Goal: Information Seeking & Learning: Learn about a topic

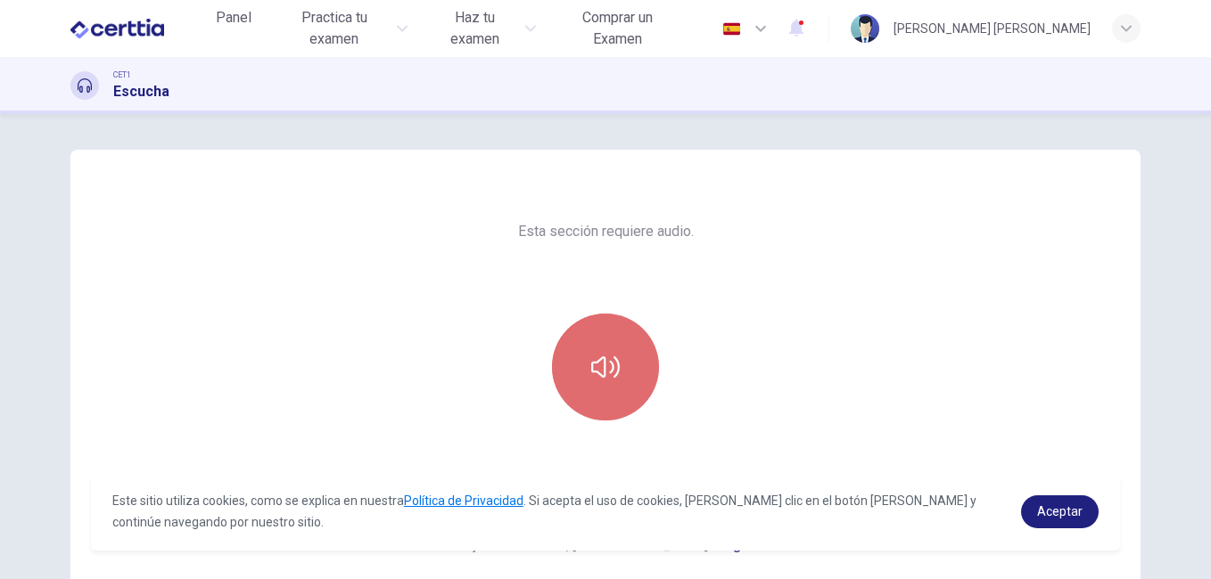
click at [607, 363] on icon "button" at bounding box center [605, 367] width 29 height 21
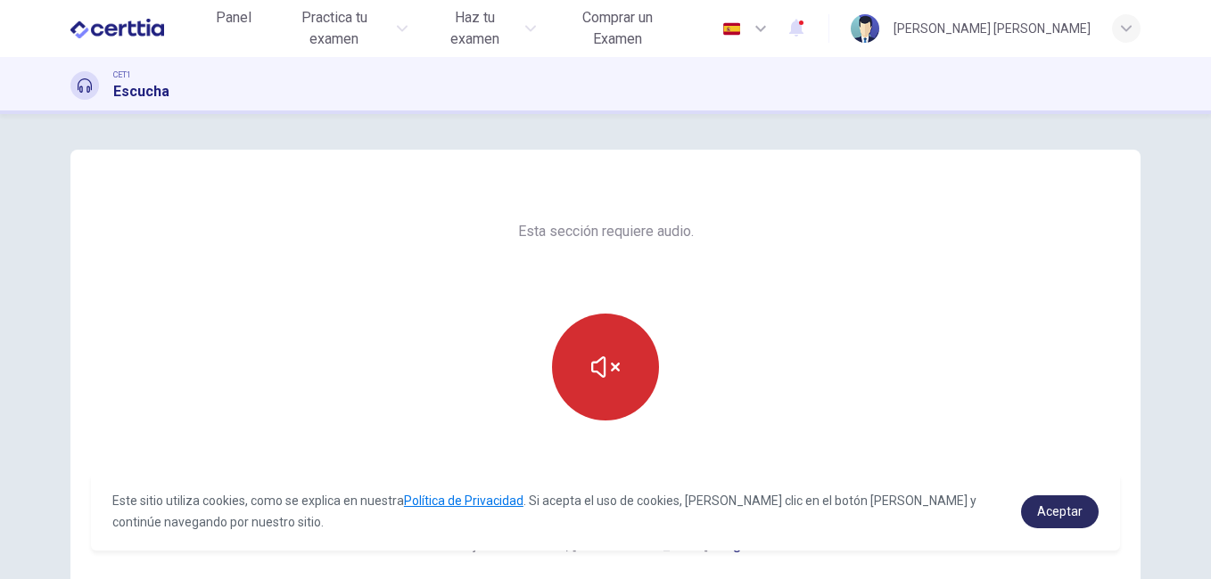
click at [1066, 512] on span "Aceptar" at bounding box center [1059, 512] width 45 height 14
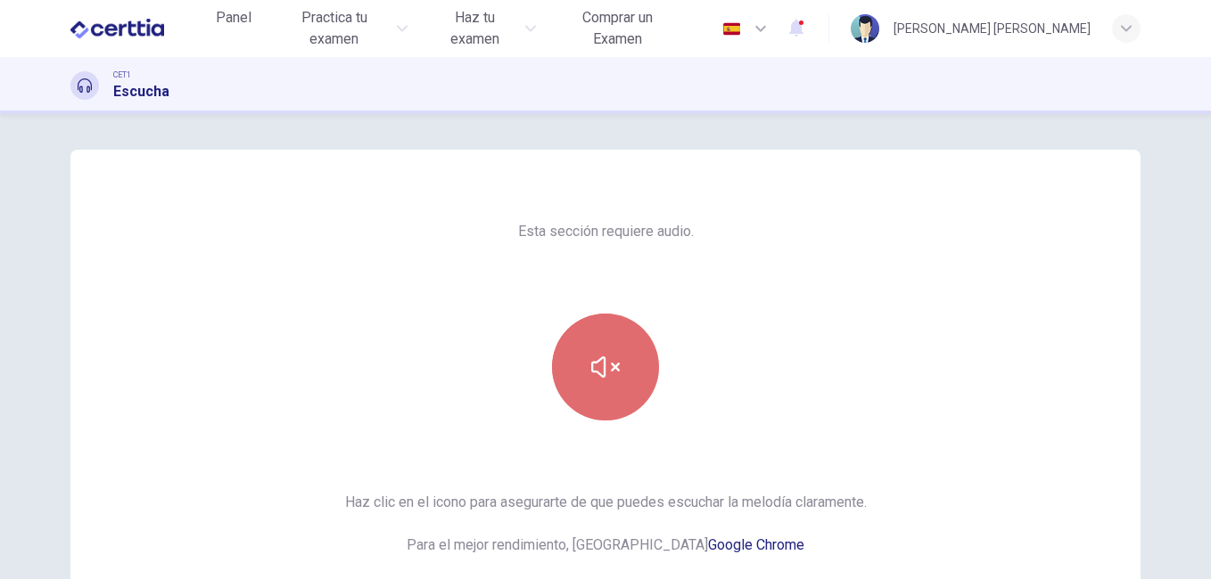
click at [612, 365] on icon "button" at bounding box center [605, 367] width 29 height 21
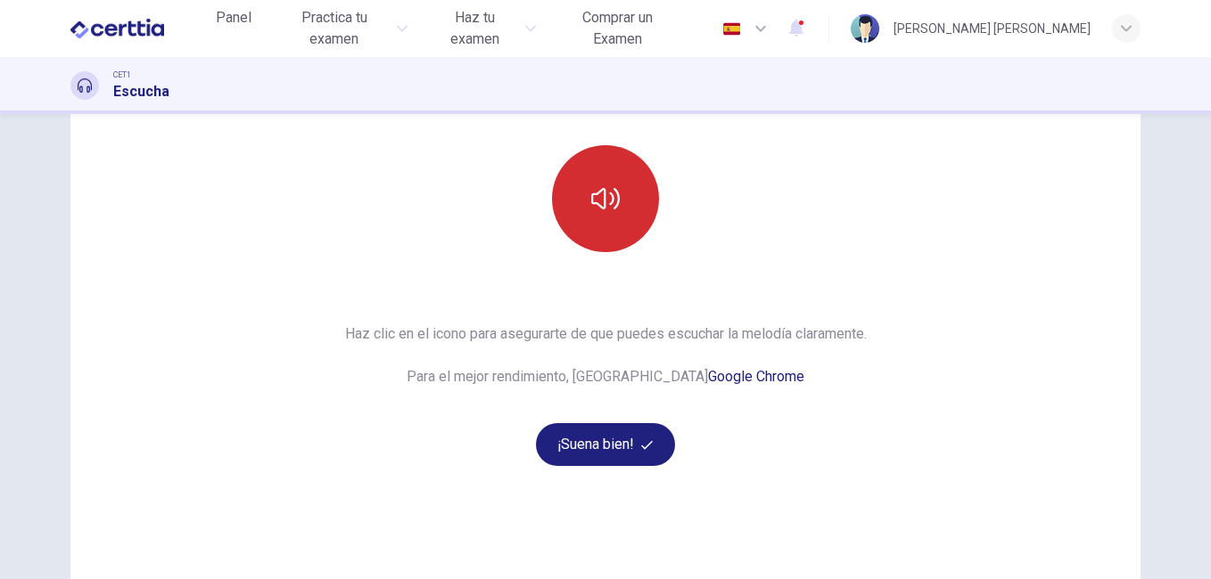
scroll to position [170, 0]
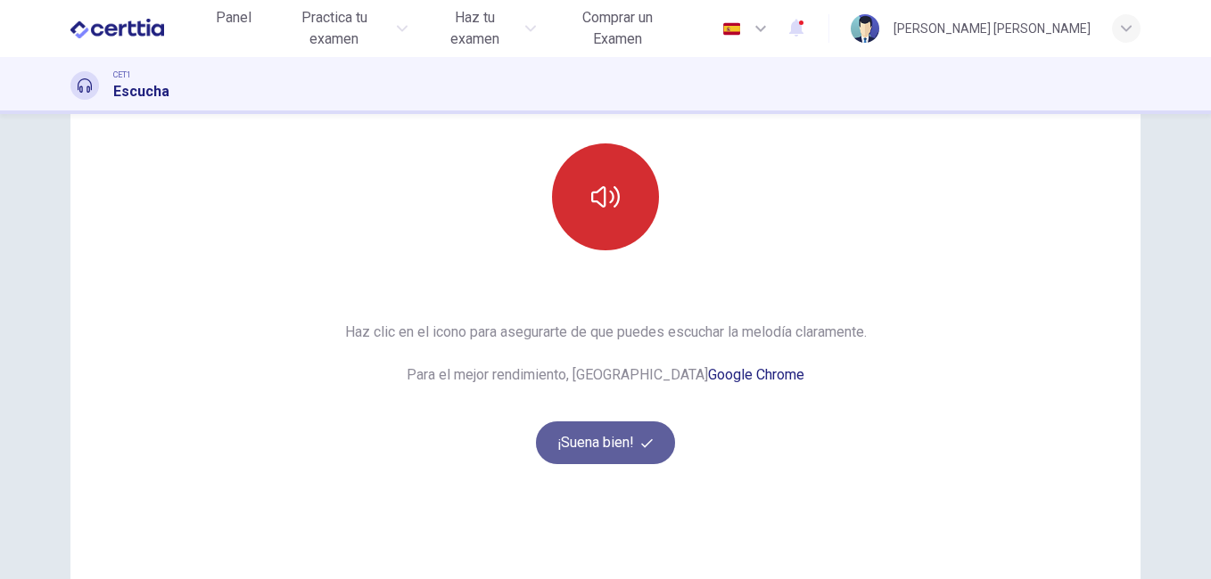
click at [583, 444] on button "¡Suena bien!" at bounding box center [605, 443] width 139 height 43
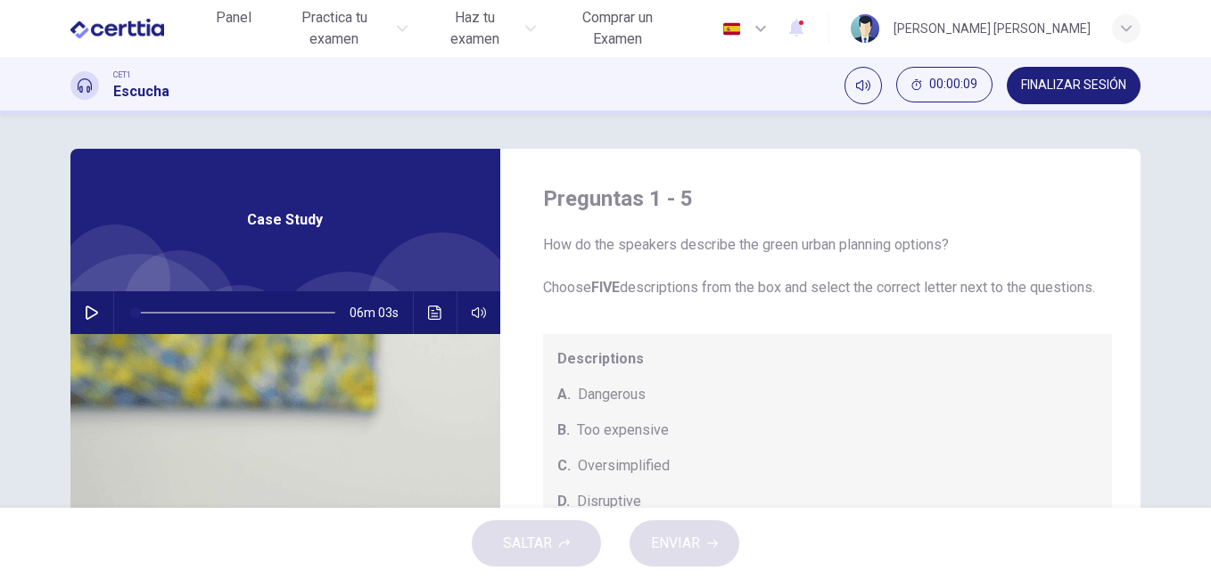
scroll to position [0, 0]
click at [569, 323] on div "How do the speakers describe the green urban planning options? Choose FIVE desc…" at bounding box center [828, 434] width 570 height 399
click at [86, 315] on icon "button" at bounding box center [92, 314] width 12 height 14
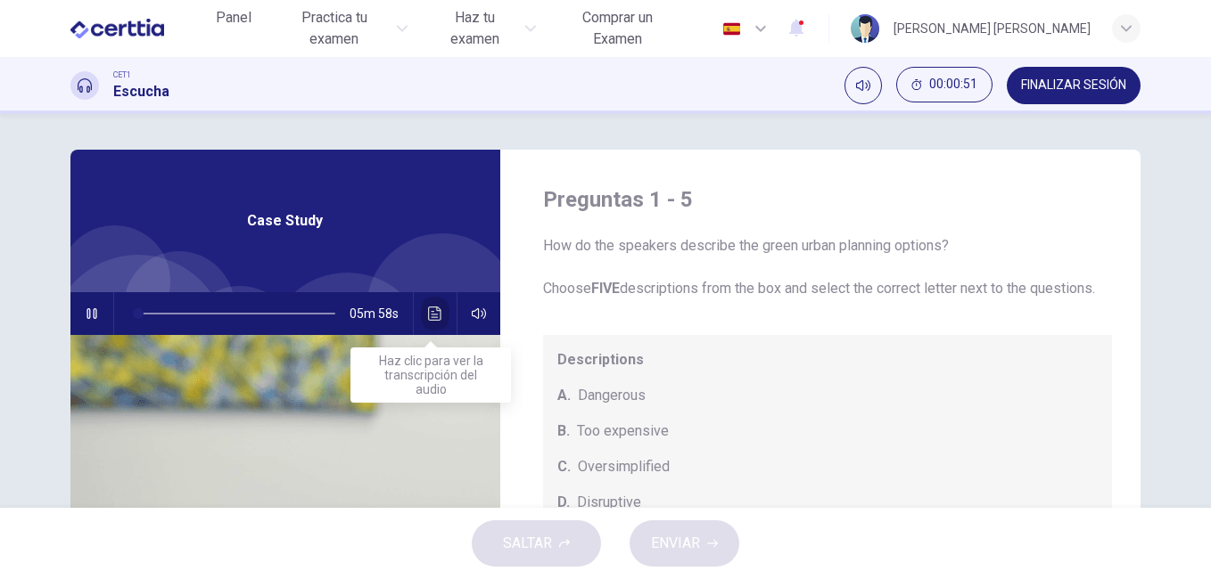
click at [433, 309] on icon "Haz clic para ver la transcripción del audio" at bounding box center [435, 314] width 14 height 14
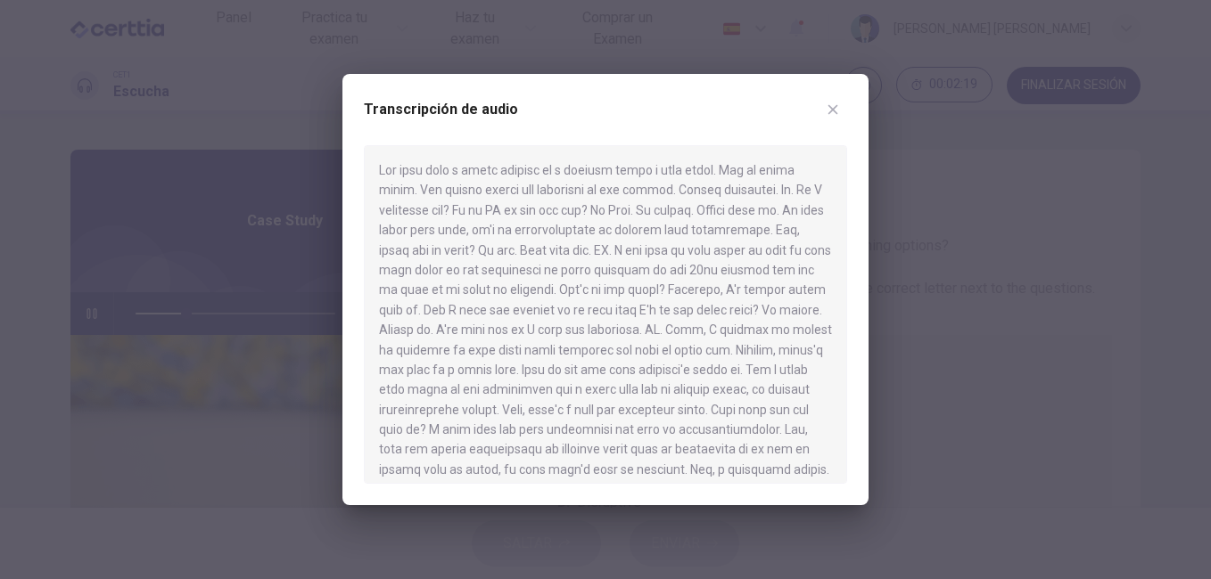
type input "**"
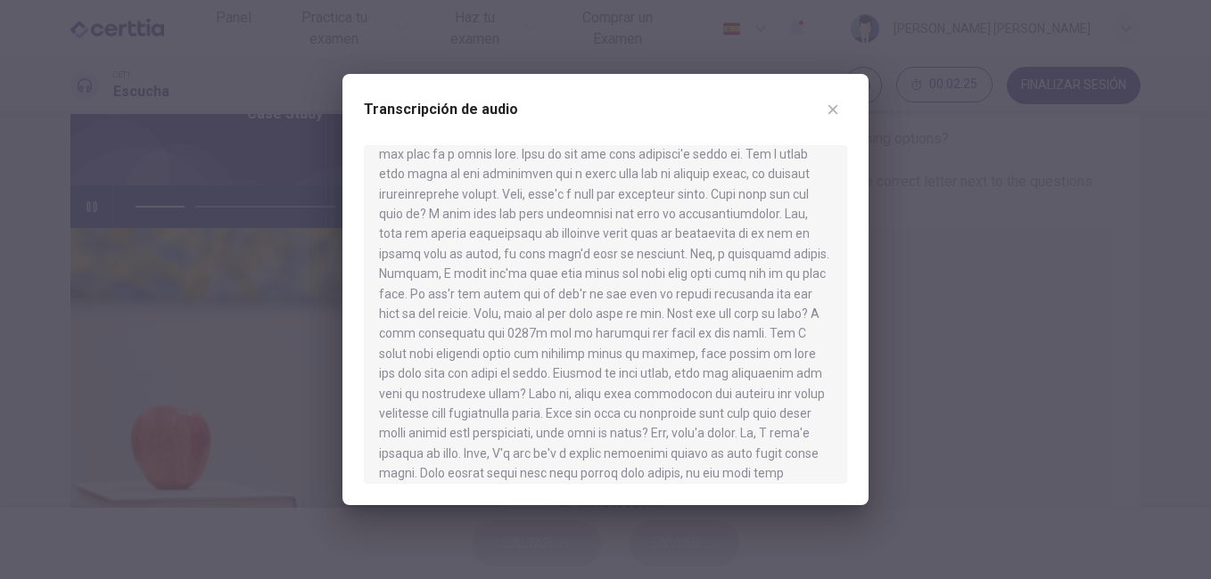
scroll to position [267, 0]
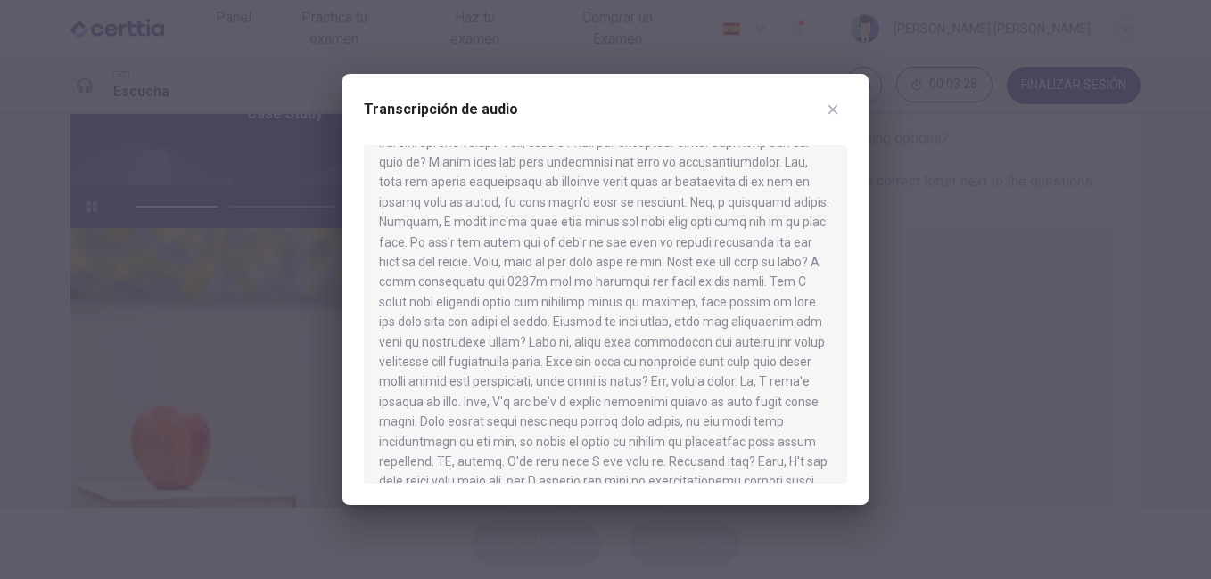
drag, startPoint x: 849, startPoint y: 246, endPoint x: 847, endPoint y: 272, distance: 25.9
click at [847, 272] on div "Transcripción de audio" at bounding box center [605, 289] width 526 height 431
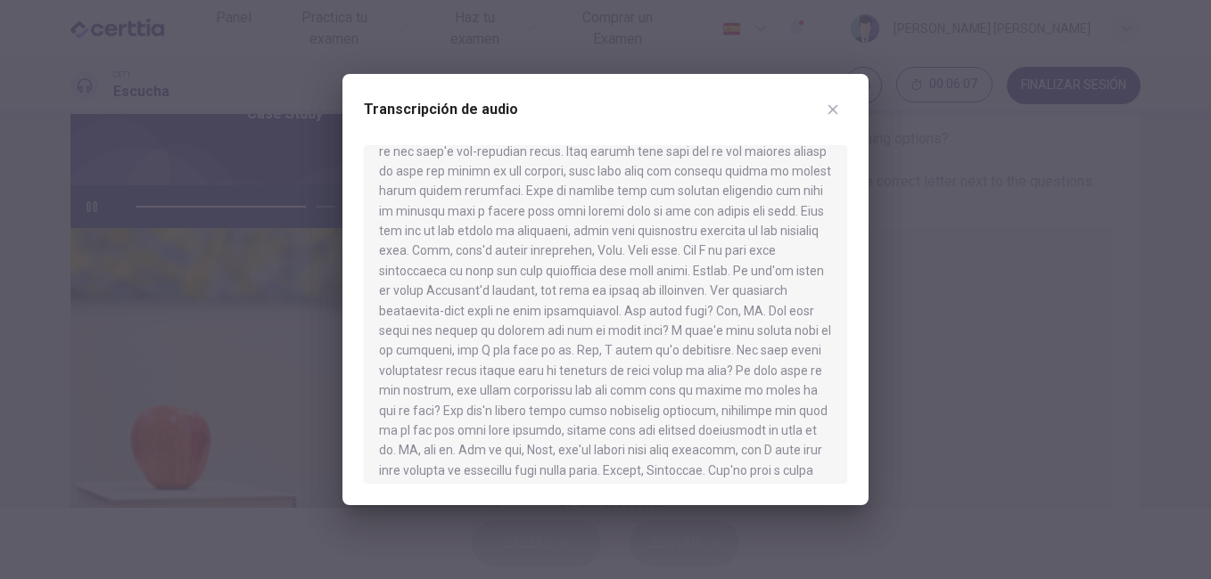
scroll to position [1029, 0]
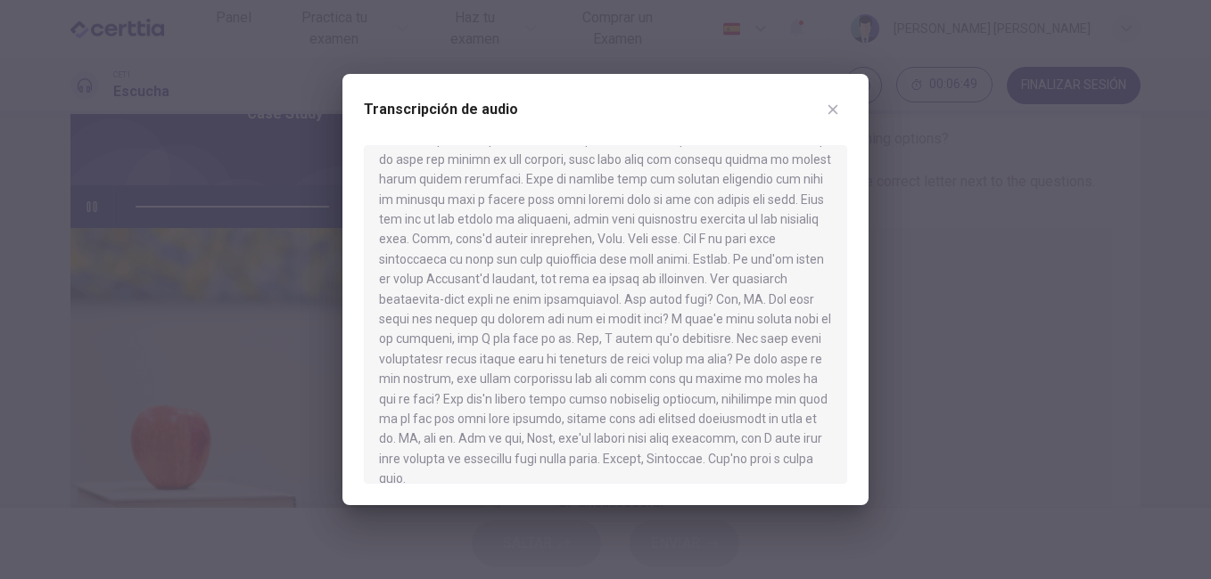
type input "*"
click at [834, 108] on icon "button" at bounding box center [833, 110] width 10 height 10
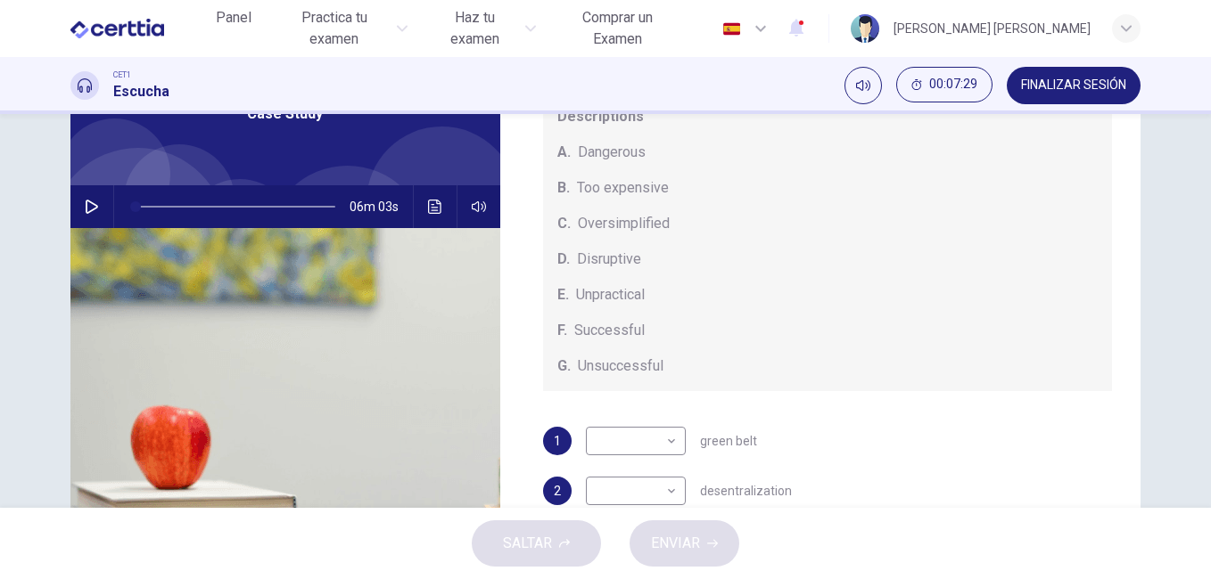
scroll to position [186, 0]
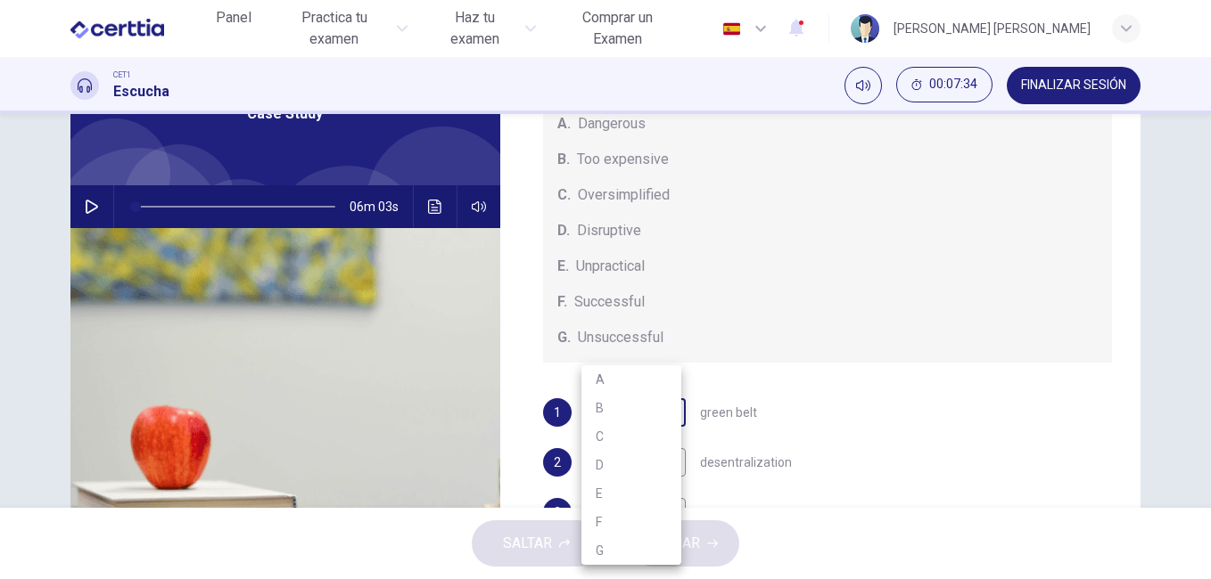
click at [668, 416] on body "Este sitio utiliza cookies, como se explica en nuestra Política de Privacidad .…" at bounding box center [605, 289] width 1211 height 579
click at [1075, 393] on div at bounding box center [605, 289] width 1211 height 579
drag, startPoint x: 1135, startPoint y: 375, endPoint x: 1152, endPoint y: 488, distance: 113.6
click at [1152, 488] on div "Preguntas 1 - 5 How do the speakers describe the green urban planning options? …" at bounding box center [605, 353] width 1127 height 620
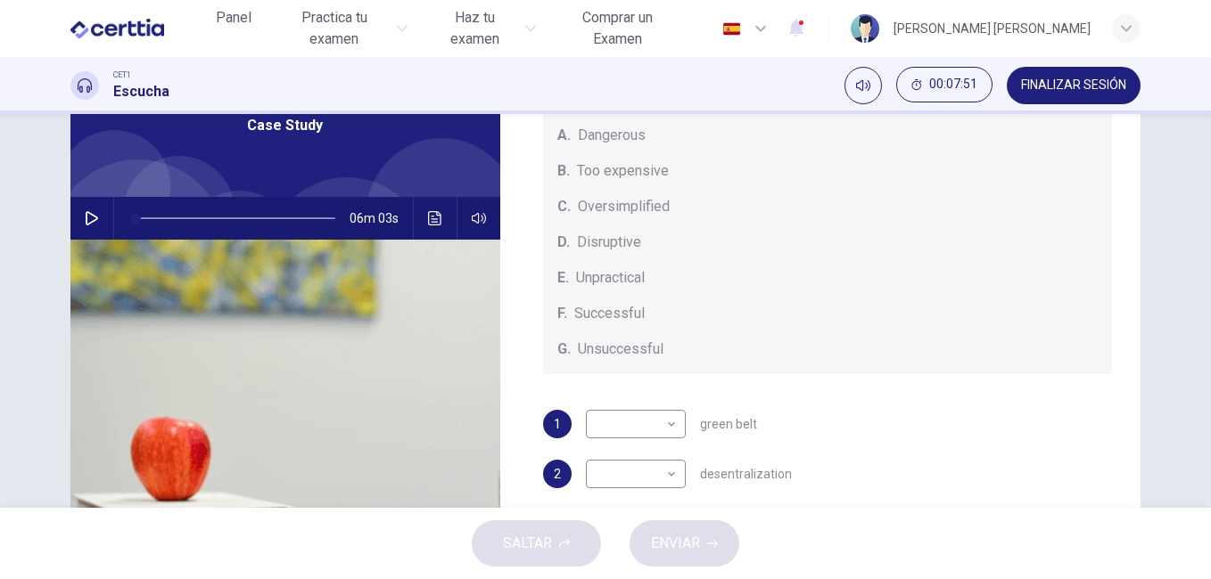
scroll to position [46, 0]
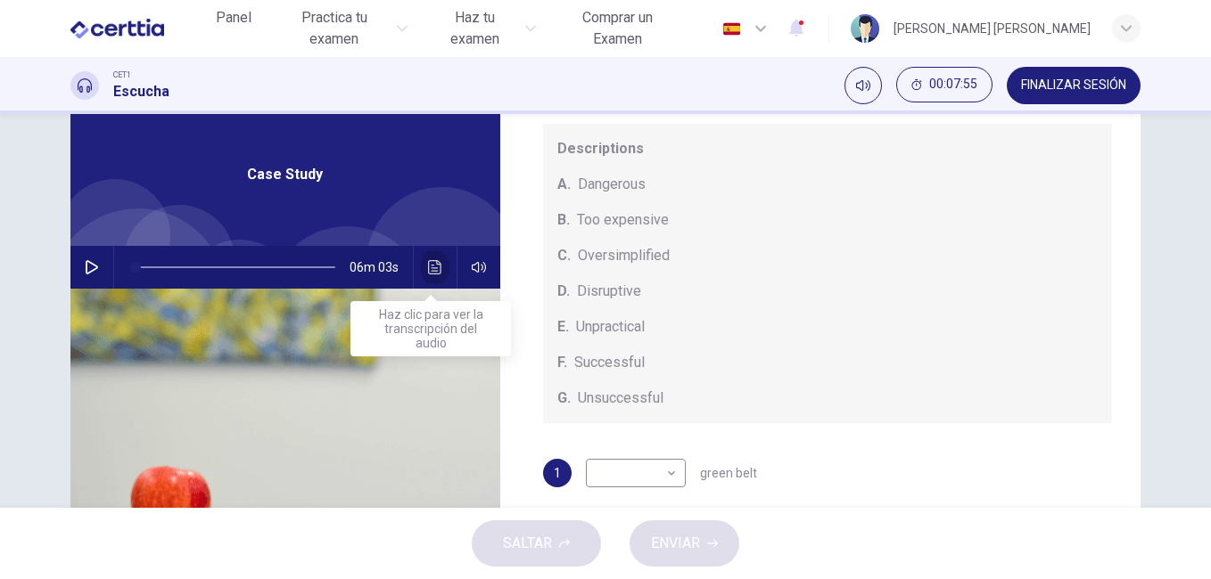
click at [429, 267] on icon "Haz clic para ver la transcripción del audio" at bounding box center [435, 267] width 14 height 14
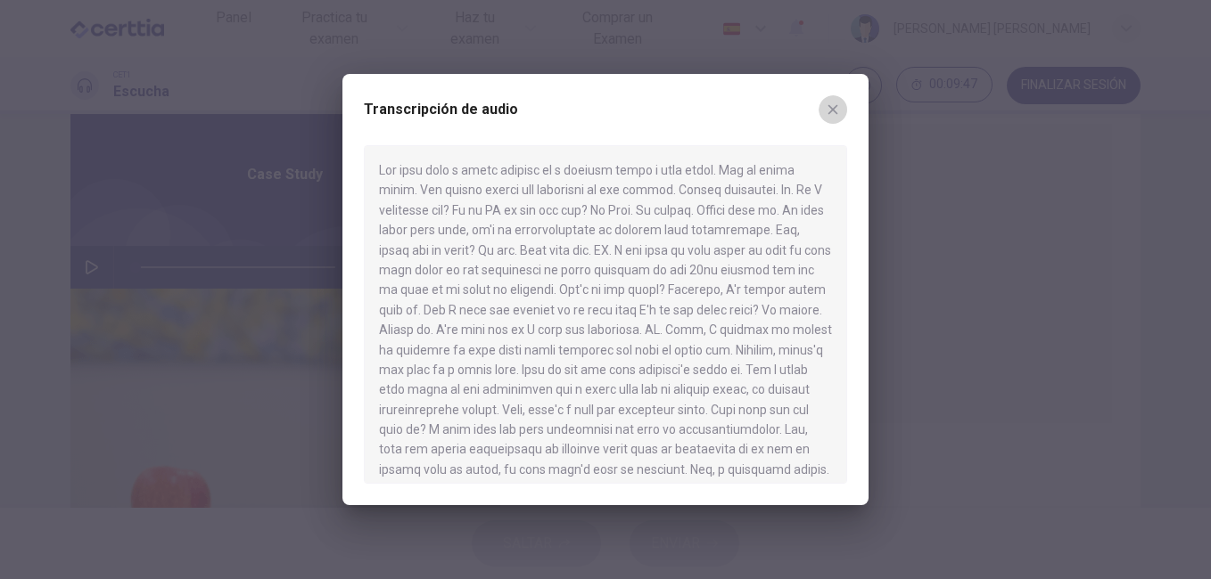
click at [831, 103] on icon "button" at bounding box center [832, 110] width 14 height 14
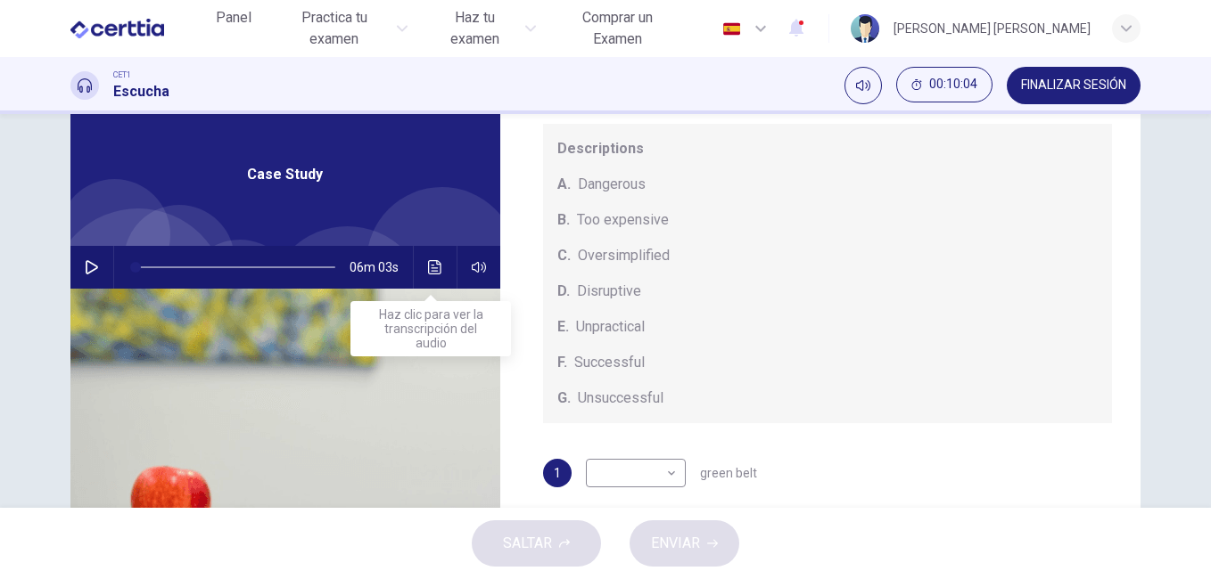
click at [431, 276] on button "Haz clic para ver la transcripción del audio" at bounding box center [435, 267] width 29 height 43
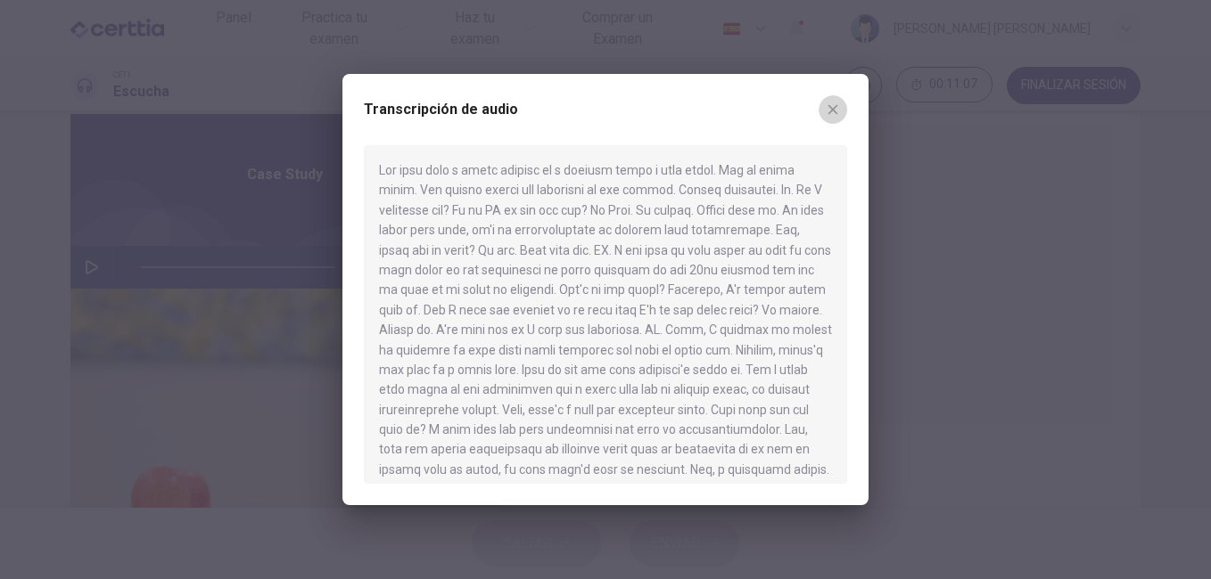
click at [826, 104] on icon "button" at bounding box center [832, 110] width 14 height 14
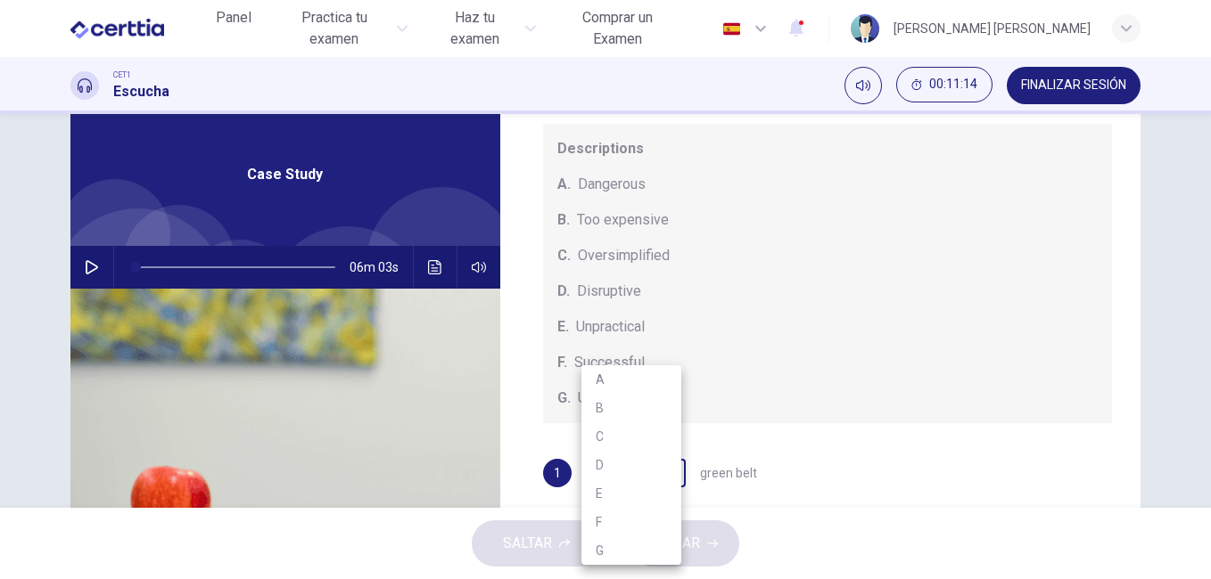
click at [666, 474] on body "Este sitio utiliza cookies, como se explica en nuestra Política de Privacidad .…" at bounding box center [605, 289] width 1211 height 579
click at [630, 443] on li "C" at bounding box center [631, 437] width 100 height 29
type input "*"
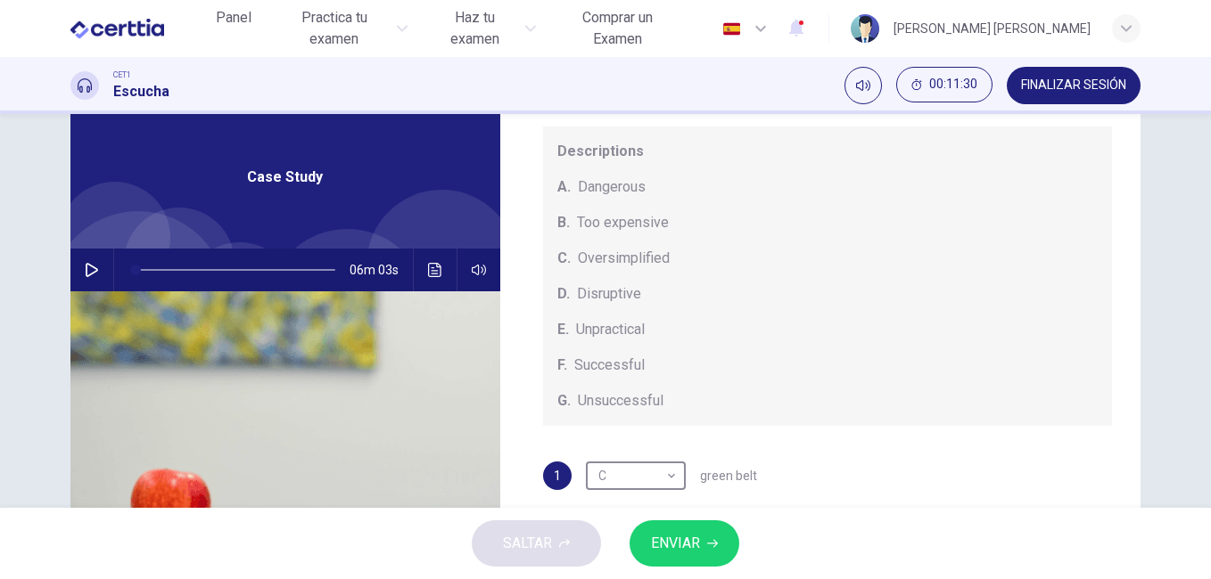
scroll to position [40, 0]
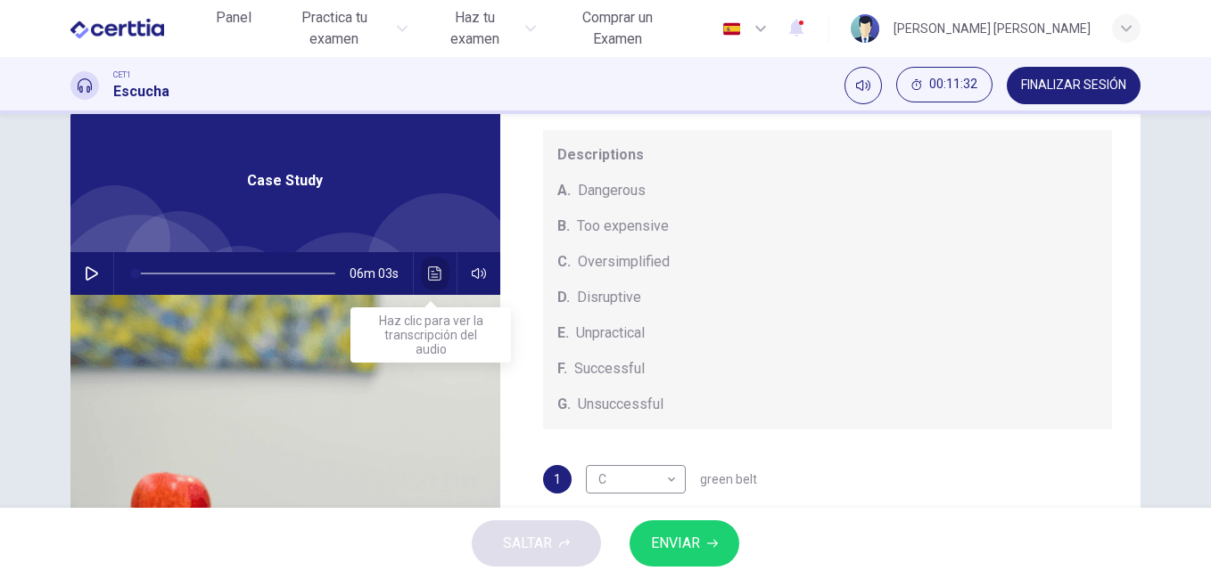
click at [428, 270] on icon "Haz clic para ver la transcripción del audio" at bounding box center [435, 274] width 14 height 14
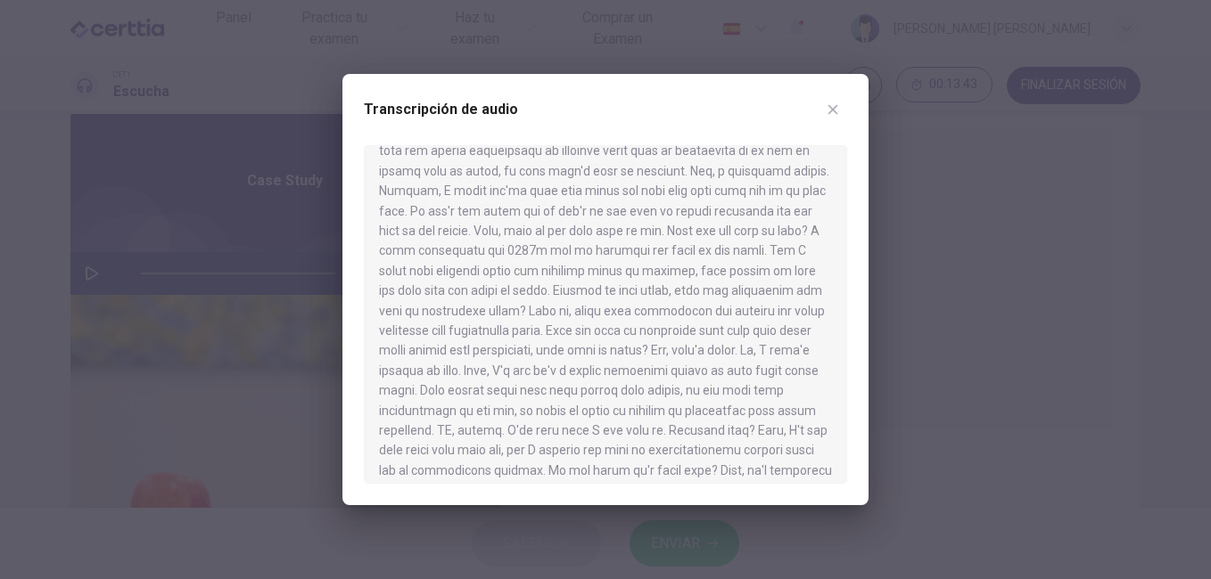
scroll to position [302, 0]
click at [833, 108] on icon "button" at bounding box center [832, 110] width 14 height 14
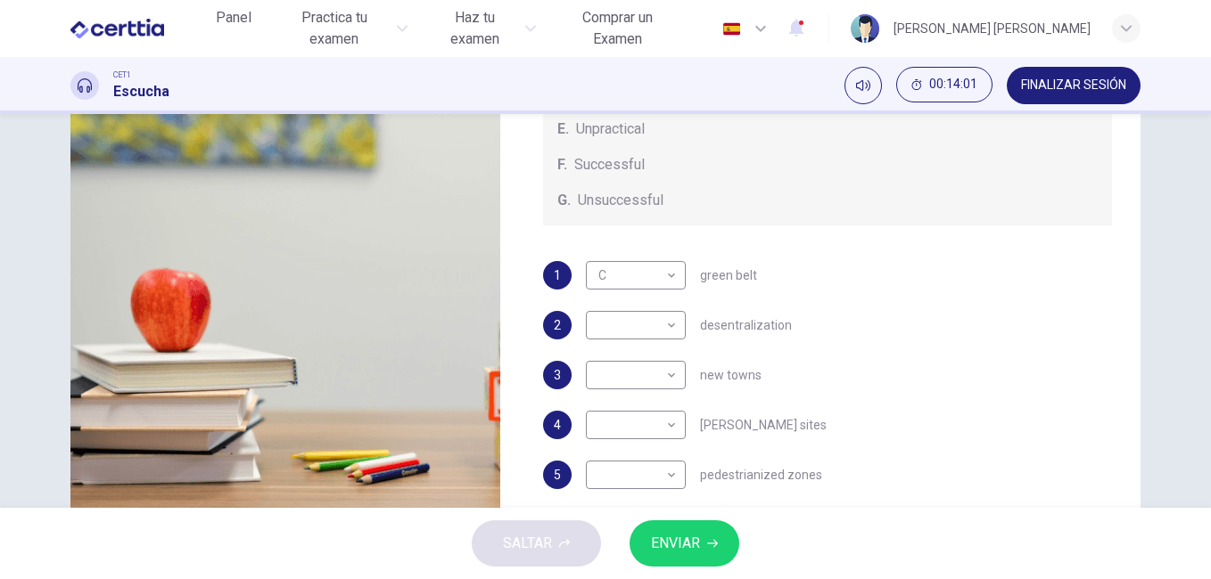
scroll to position [251, 0]
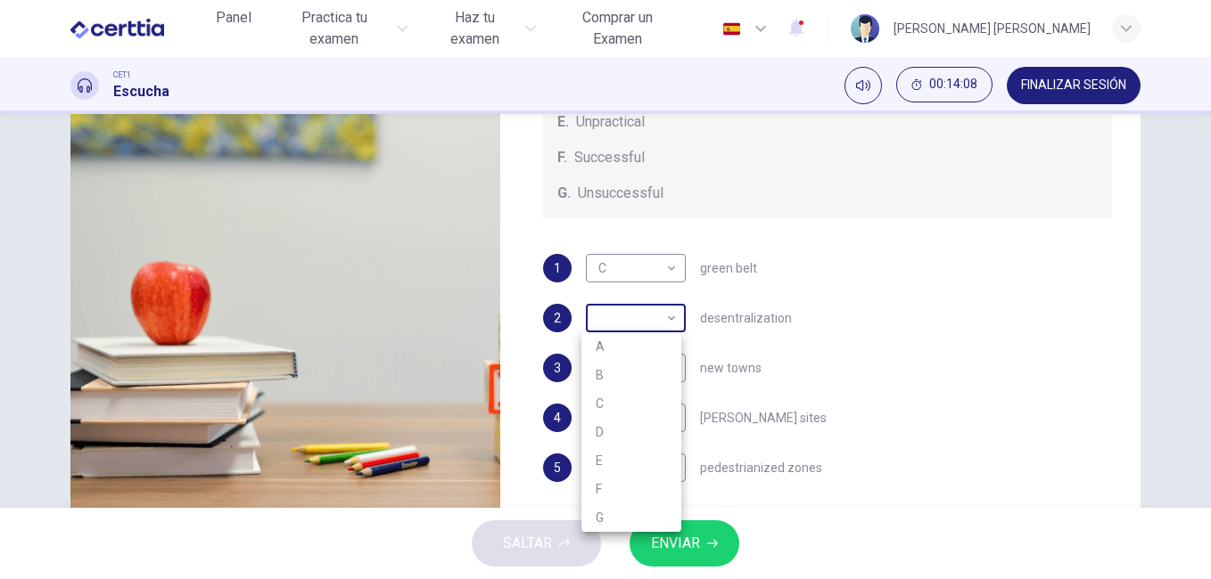
click at [670, 320] on body "Este sitio utiliza cookies, como se explica en nuestra Política de Privacidad .…" at bounding box center [605, 289] width 1211 height 579
click at [658, 365] on li "B" at bounding box center [631, 375] width 100 height 29
type input "*"
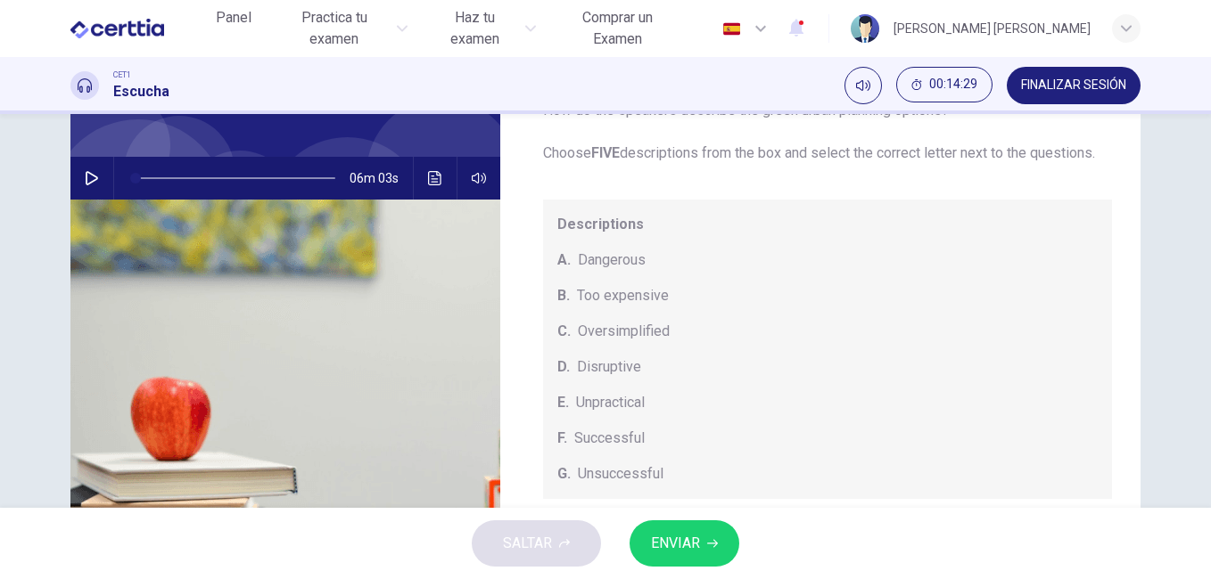
scroll to position [109, 0]
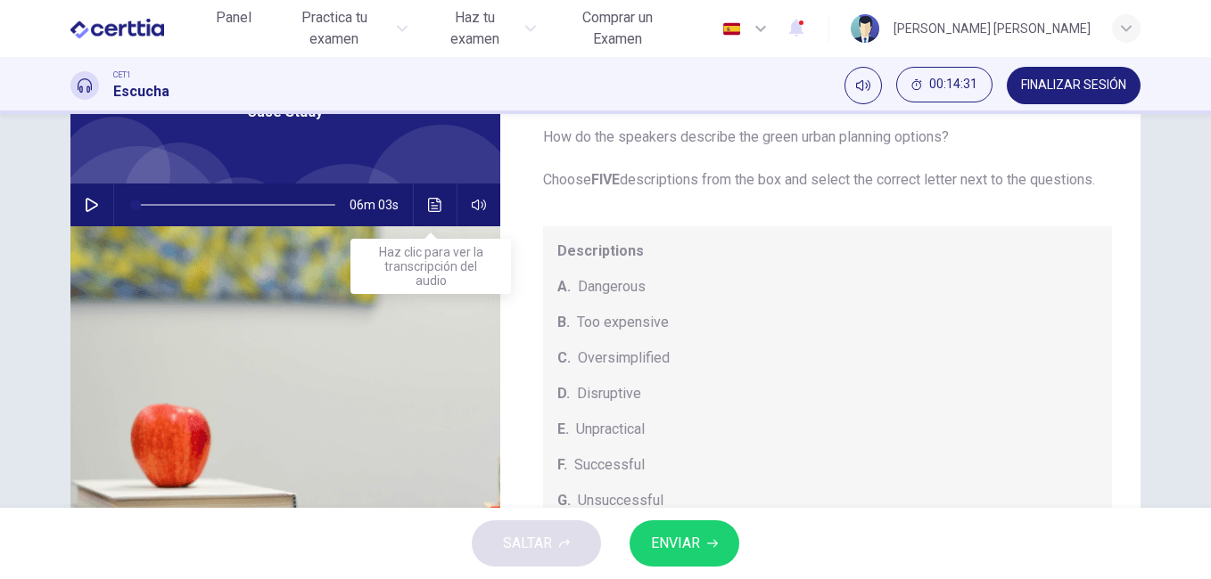
click at [431, 199] on icon "Haz clic para ver la transcripción del audio" at bounding box center [434, 205] width 13 height 14
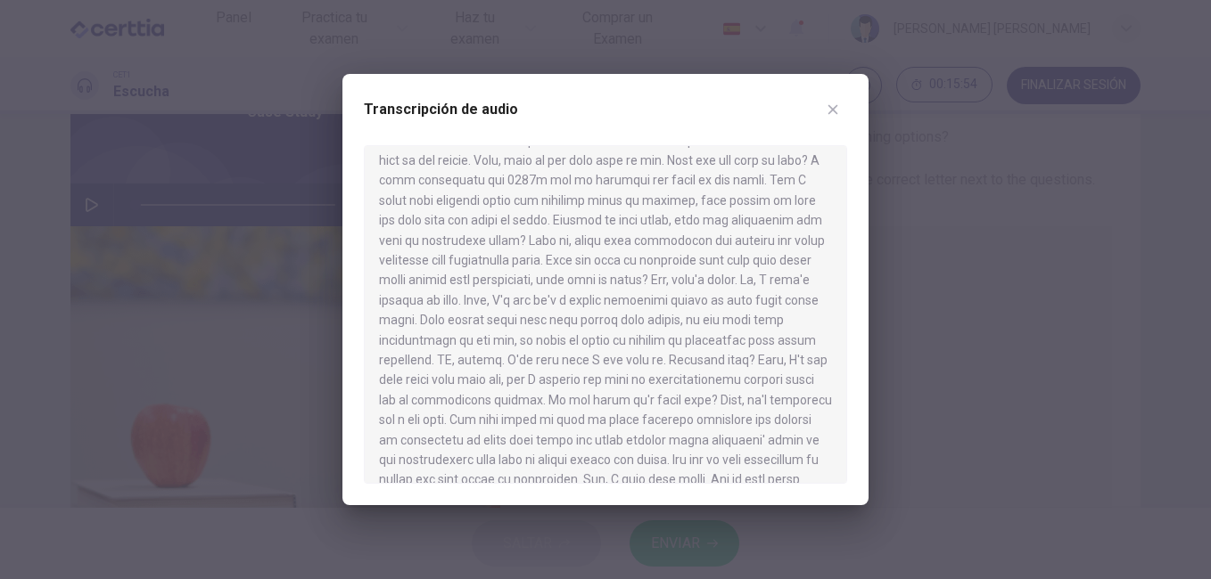
scroll to position [365, 0]
click at [923, 282] on div at bounding box center [605, 289] width 1211 height 579
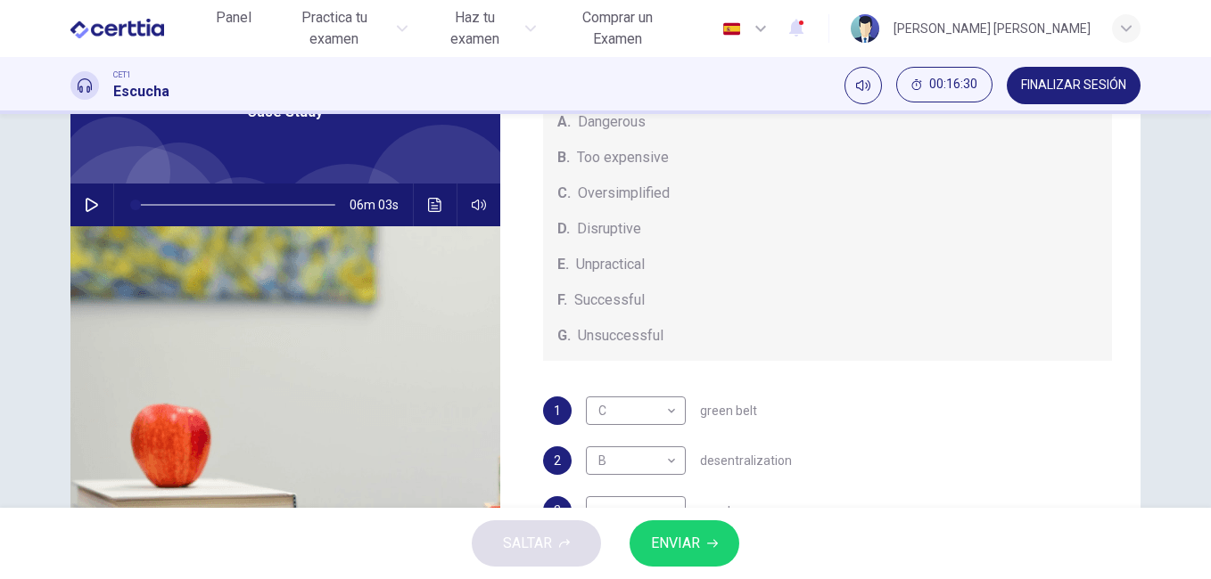
scroll to position [186, 0]
click at [443, 203] on button "Haz clic para ver la transcripción del audio" at bounding box center [435, 205] width 29 height 43
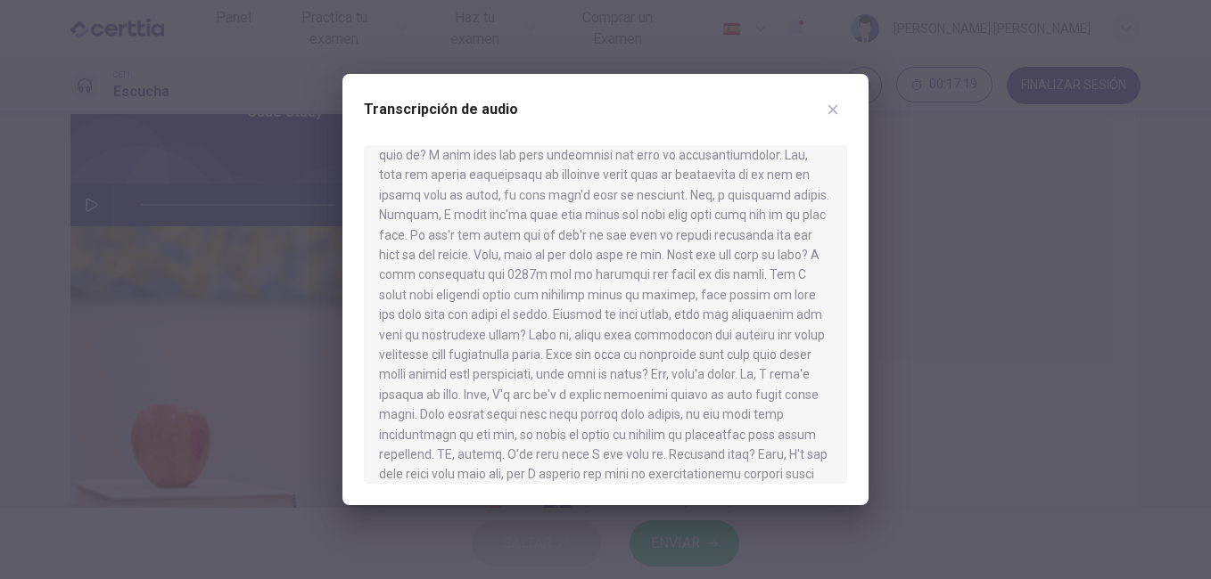
scroll to position [279, 0]
click at [890, 279] on div at bounding box center [605, 289] width 1211 height 579
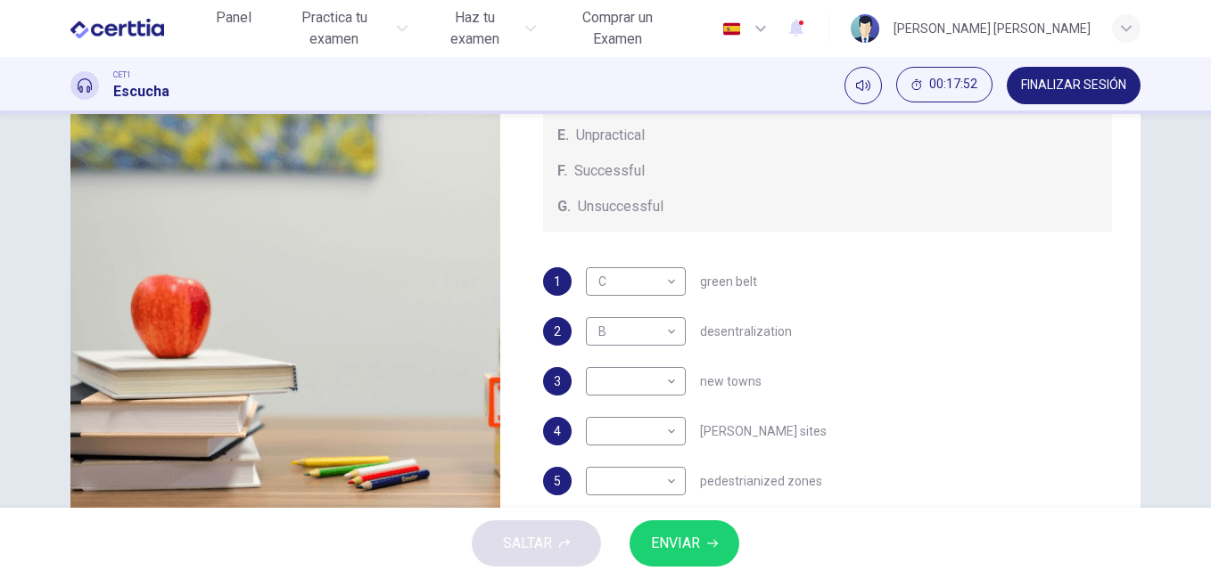
scroll to position [242, 0]
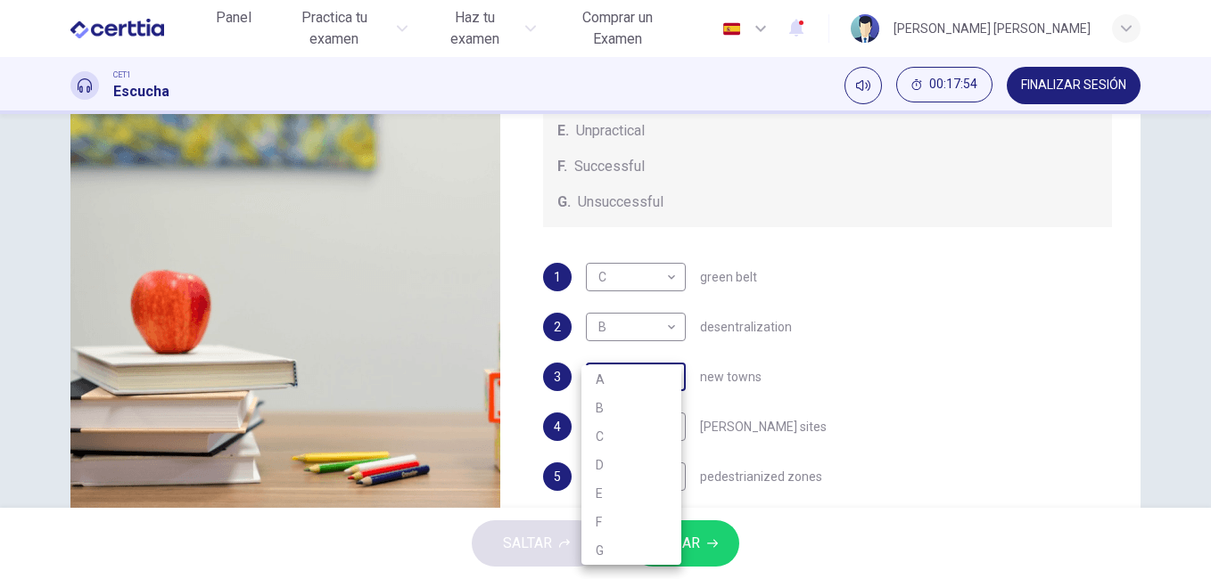
click at [662, 375] on body "Este sitio utiliza cookies, como se explica en nuestra Política de Privacidad .…" at bounding box center [605, 289] width 1211 height 579
click at [650, 408] on li "B" at bounding box center [631, 408] width 100 height 29
type input "*"
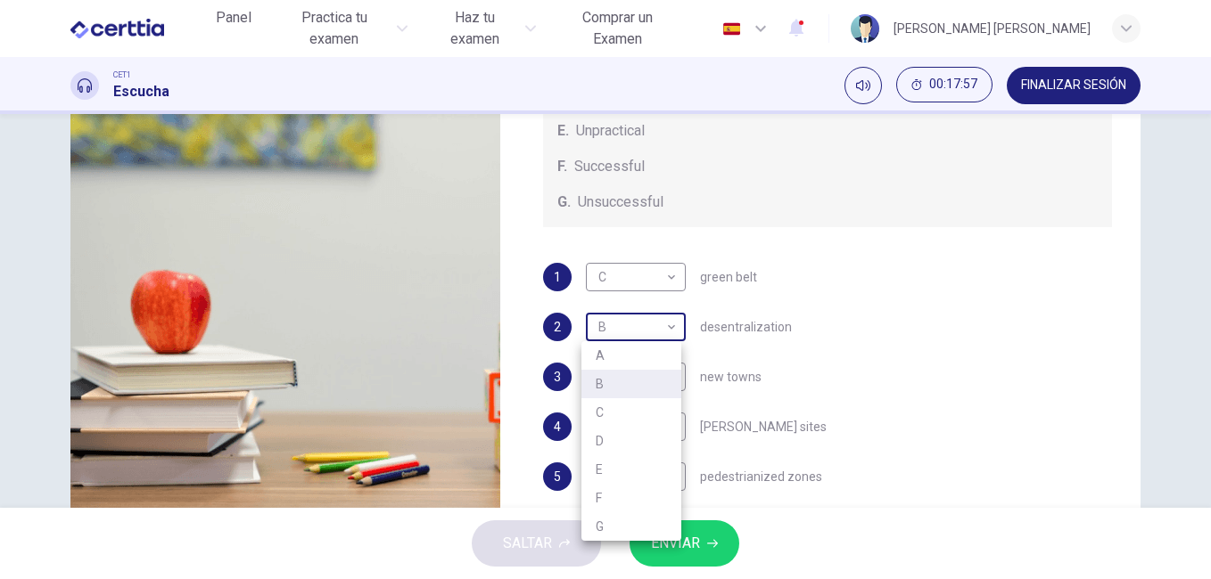
click at [664, 327] on body "Este sitio utiliza cookies, como se explica en nuestra Política de Privacidad .…" at bounding box center [605, 289] width 1211 height 579
drag, startPoint x: 1209, startPoint y: 324, endPoint x: 1209, endPoint y: 247, distance: 76.7
click at [1209, 247] on div at bounding box center [605, 289] width 1211 height 579
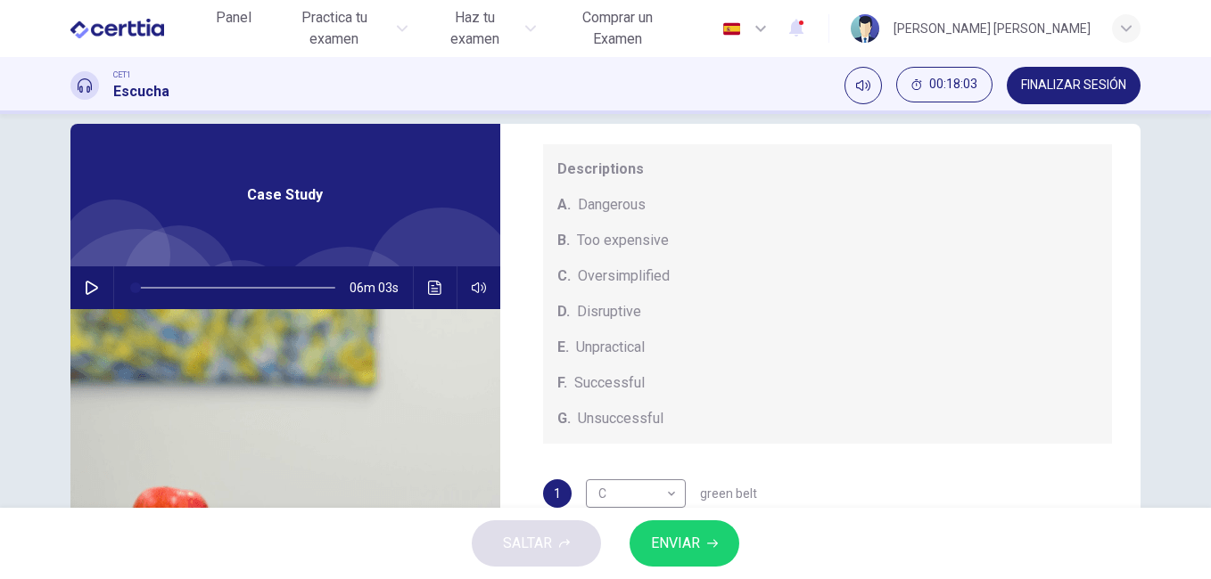
scroll to position [0, 0]
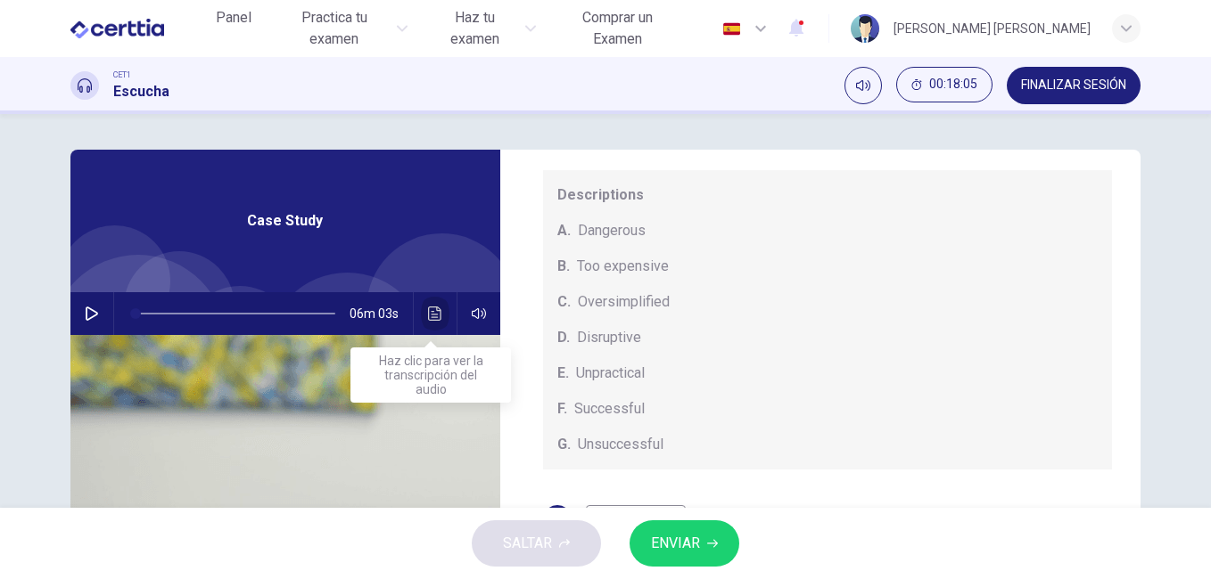
click at [428, 310] on icon "Haz clic para ver la transcripción del audio" at bounding box center [434, 314] width 13 height 14
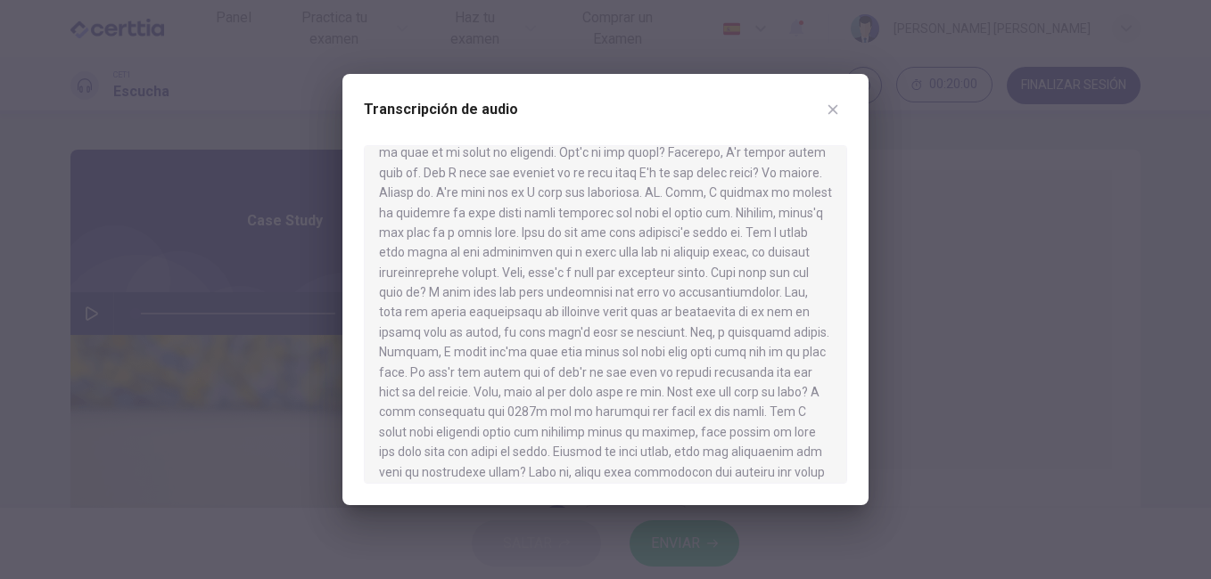
scroll to position [153, 0]
click at [959, 255] on div at bounding box center [605, 289] width 1211 height 579
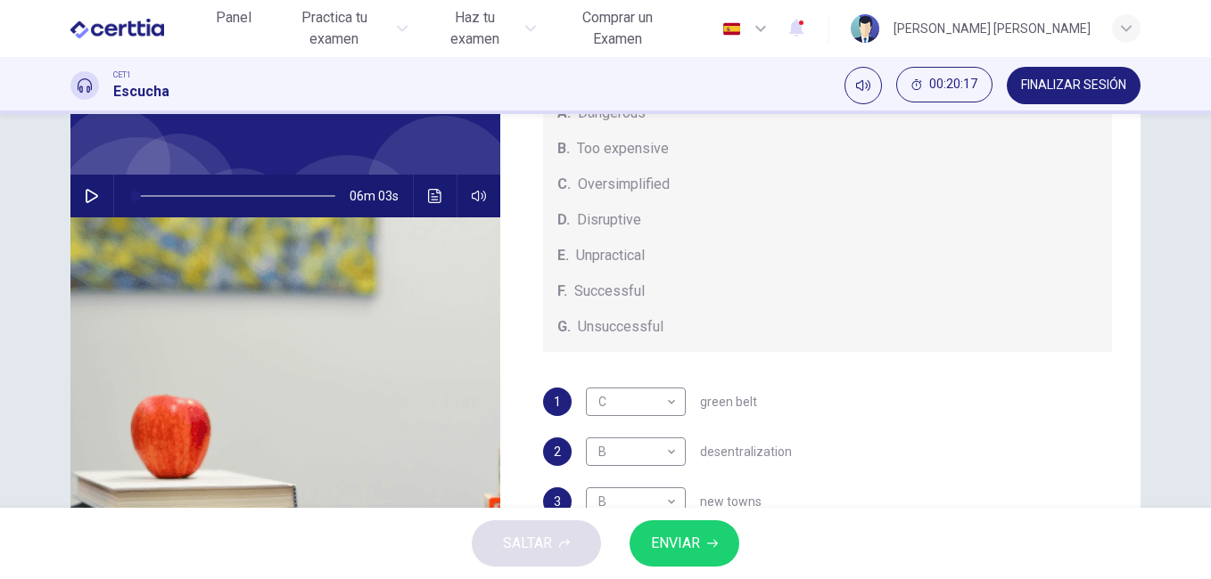
scroll to position [124, 0]
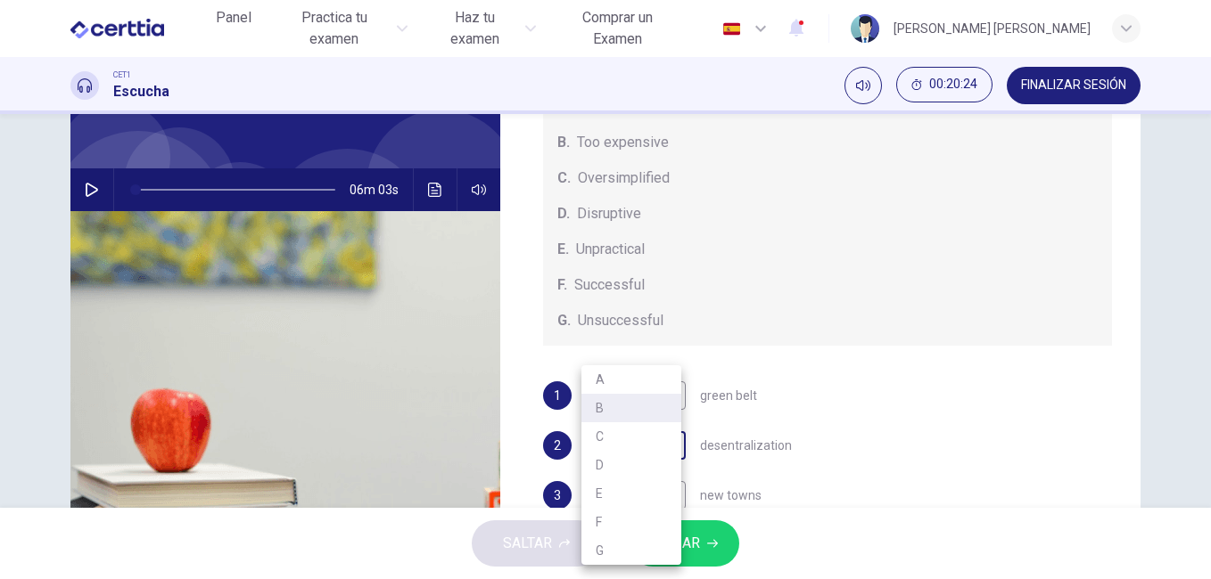
click at [669, 448] on body "Este sitio utiliza cookies, como se explica en nuestra Política de Privacidad .…" at bounding box center [605, 289] width 1211 height 579
click at [637, 490] on li "E" at bounding box center [631, 494] width 100 height 29
type input "*"
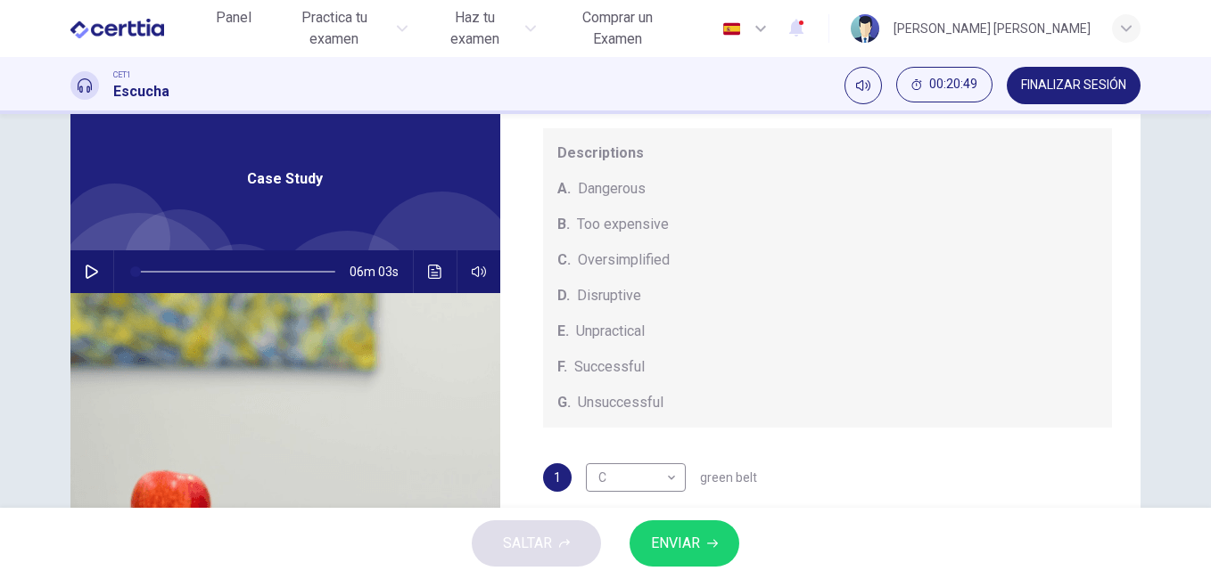
scroll to position [25, 0]
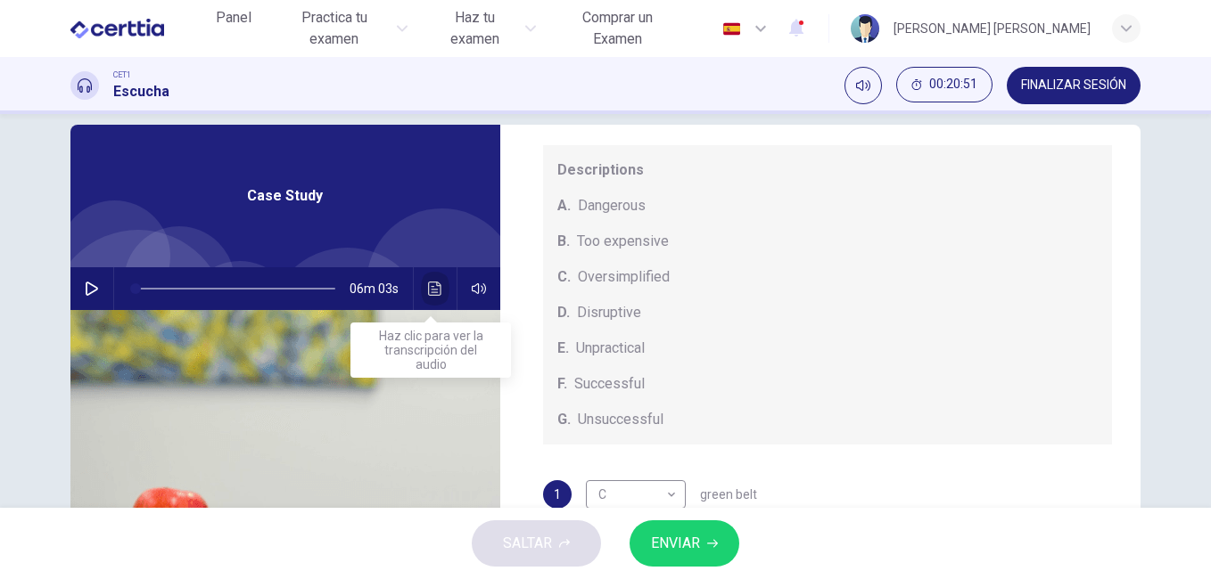
click at [431, 288] on icon "Haz clic para ver la transcripción del audio" at bounding box center [435, 289] width 14 height 14
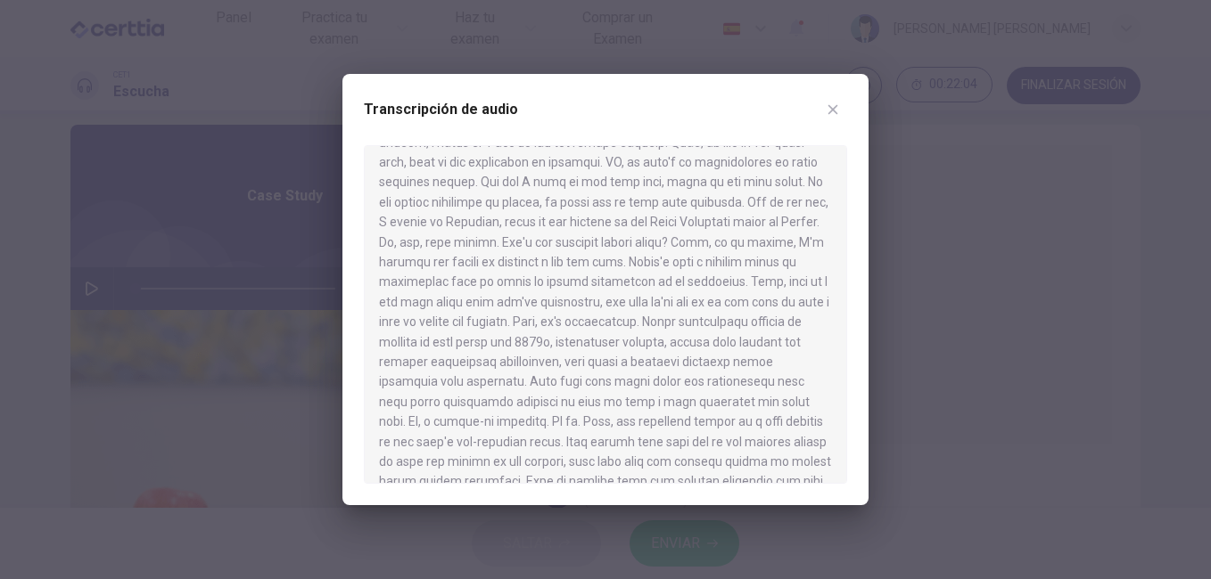
scroll to position [0, 0]
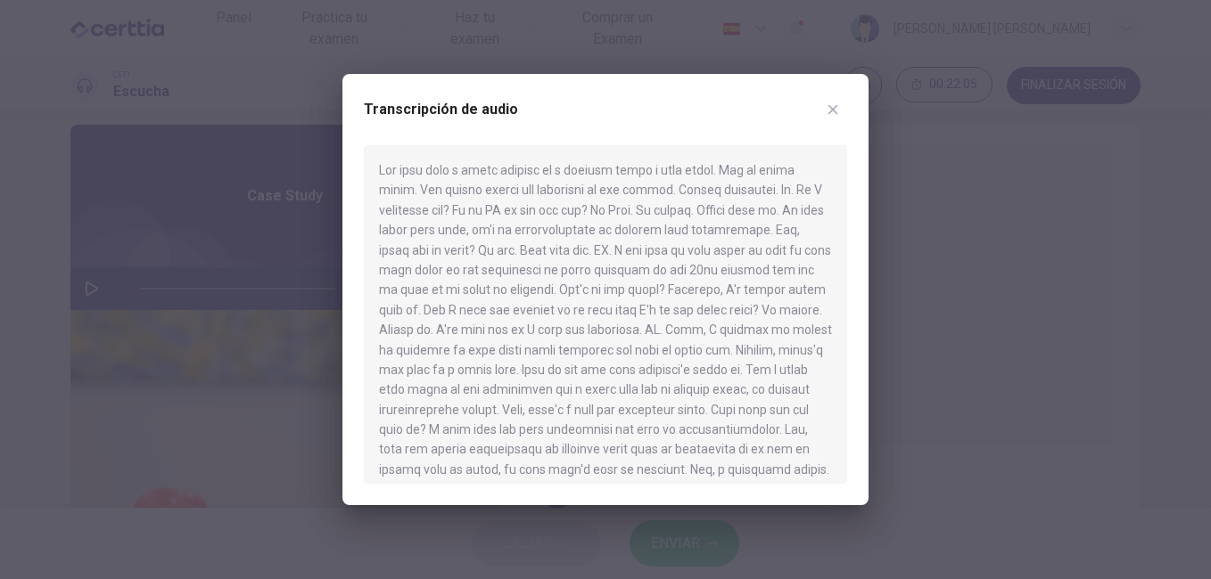
click at [756, 49] on div at bounding box center [605, 289] width 1211 height 579
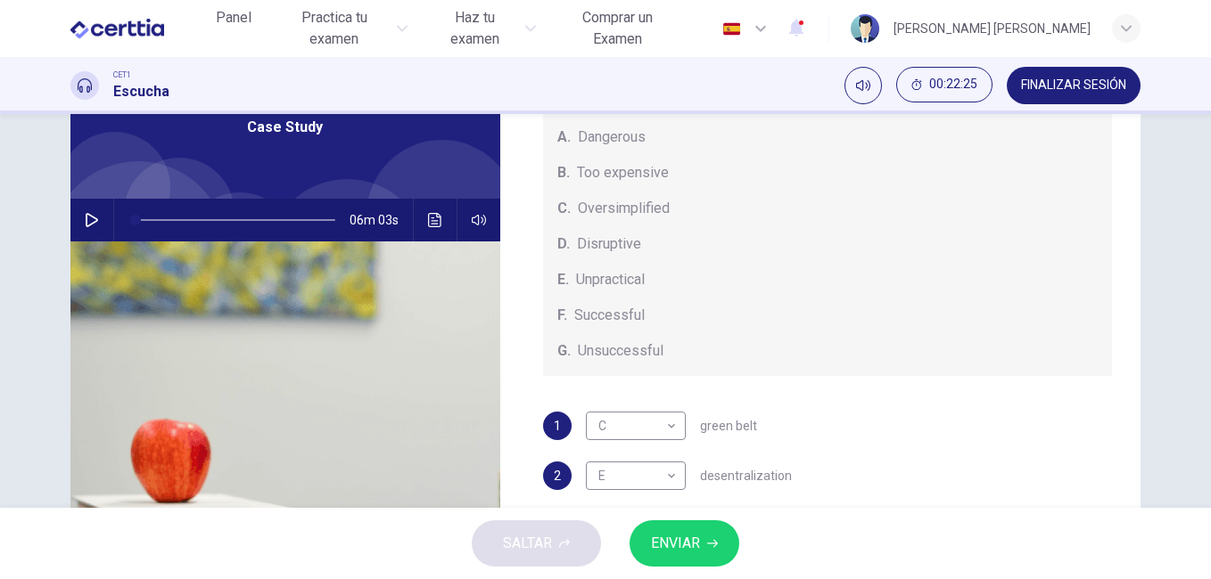
scroll to position [91, 0]
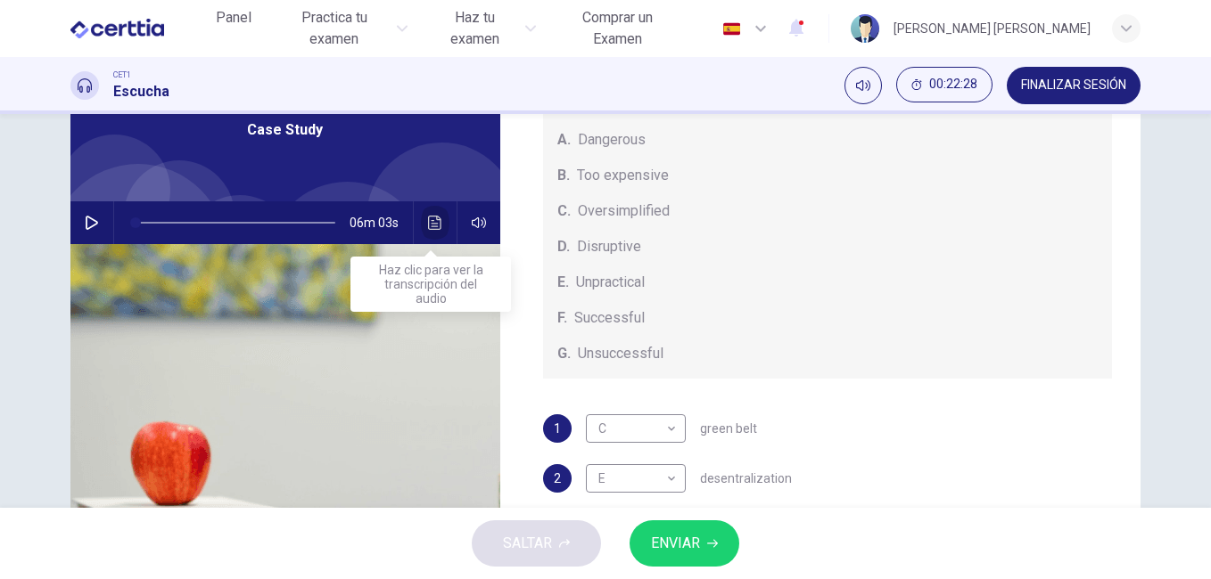
click at [428, 220] on icon "Haz clic para ver la transcripción del audio" at bounding box center [434, 223] width 13 height 14
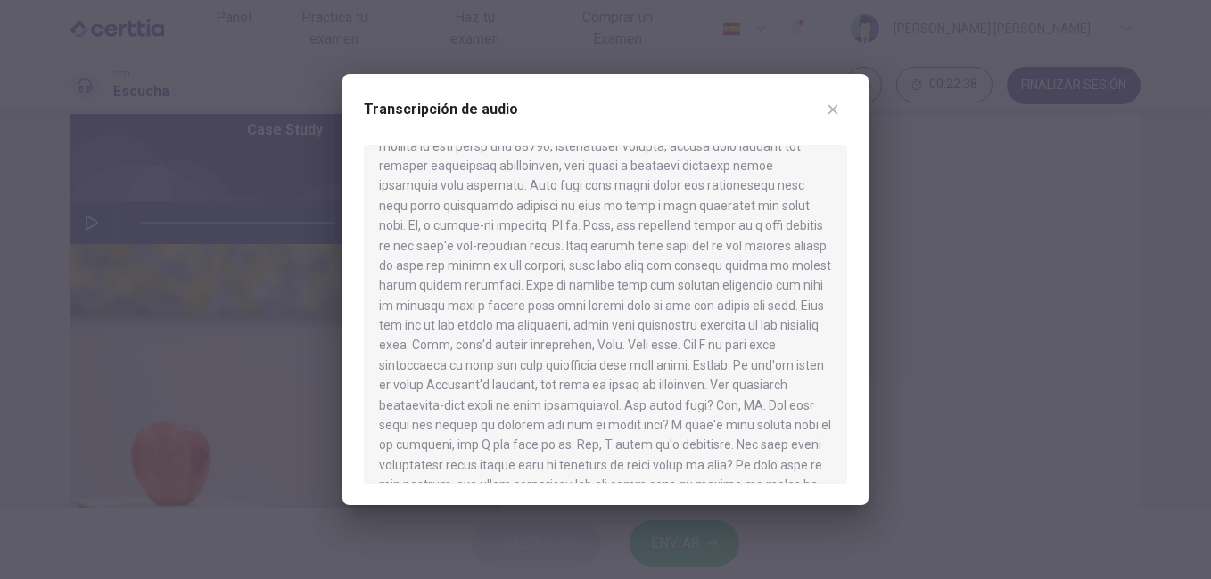
scroll to position [1029, 0]
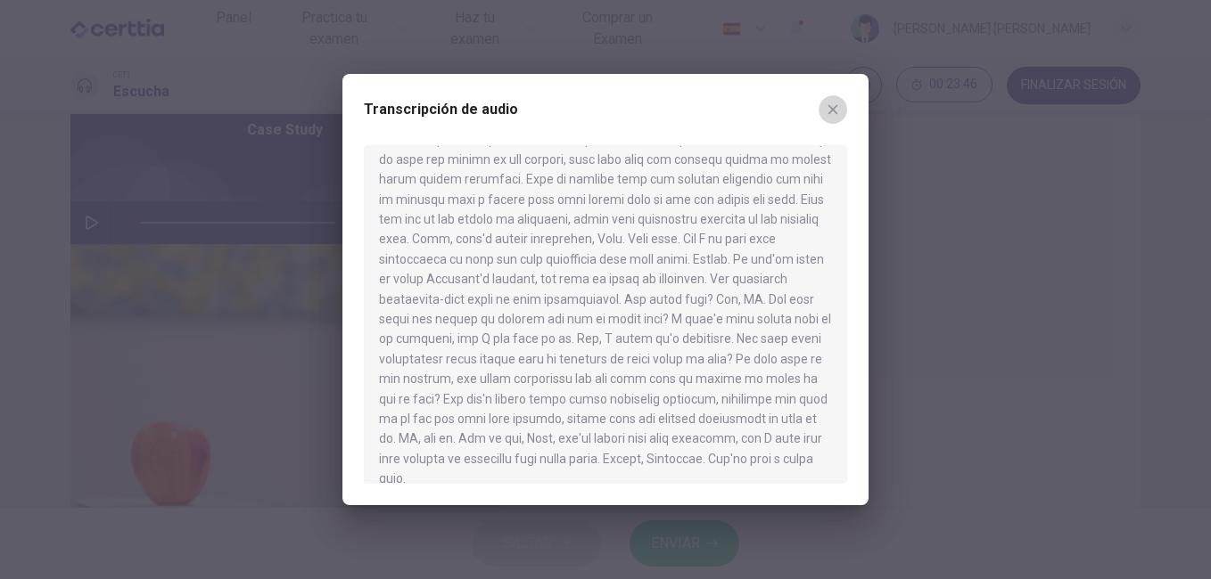
click at [834, 109] on icon "button" at bounding box center [833, 110] width 10 height 10
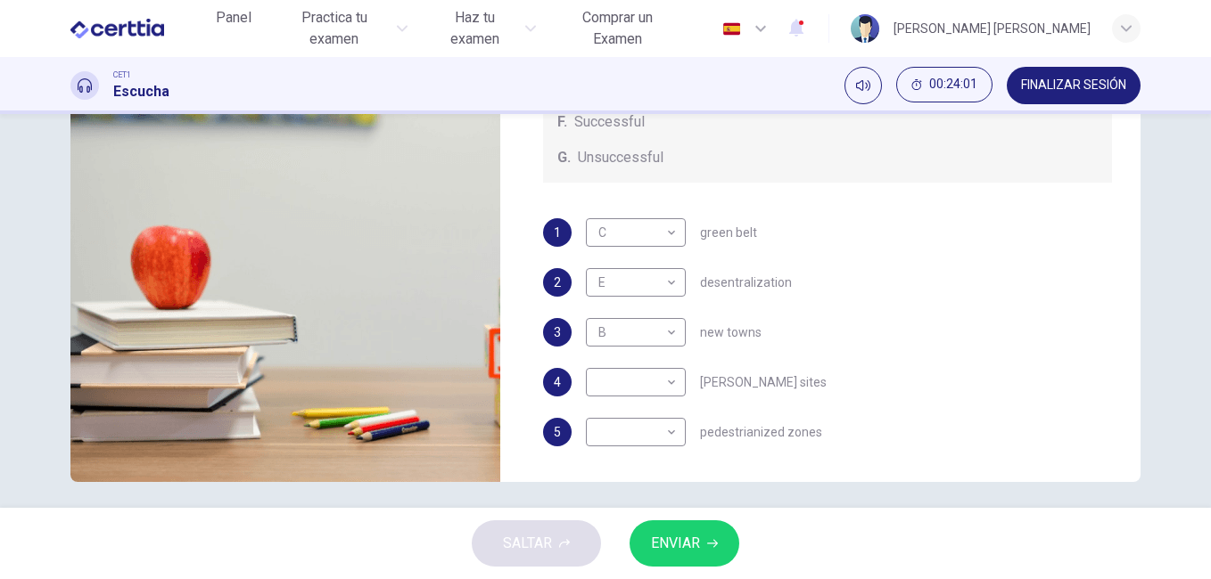
scroll to position [289, 0]
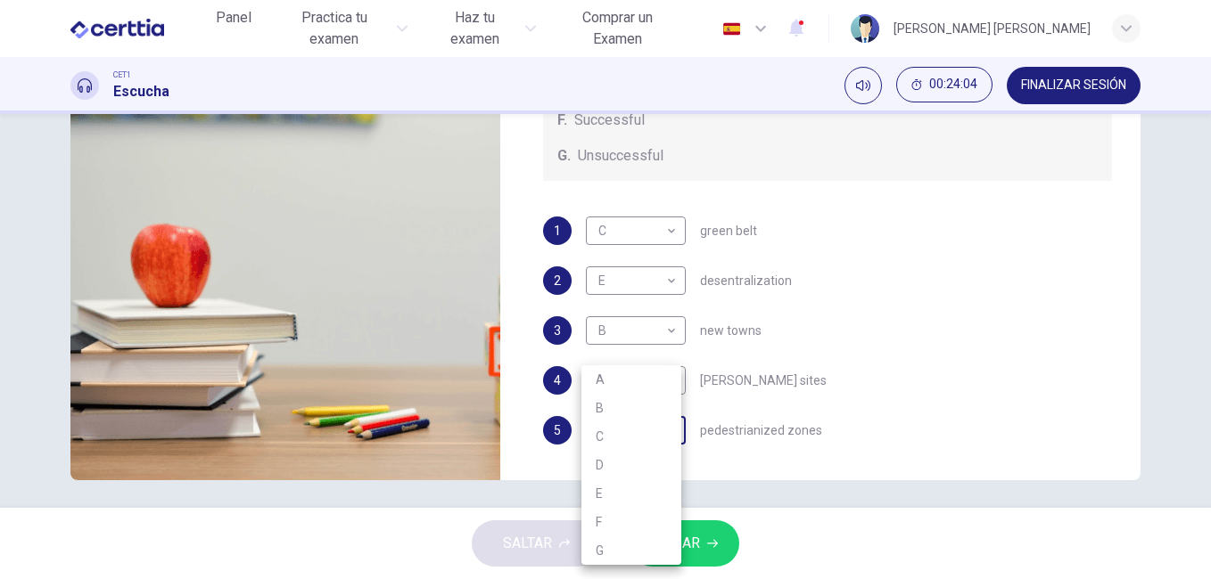
click at [671, 434] on body "Este sitio utiliza cookies, como se explica en nuestra Política de Privacidad .…" at bounding box center [605, 289] width 1211 height 579
click at [615, 512] on li "F" at bounding box center [631, 522] width 100 height 29
type input "*"
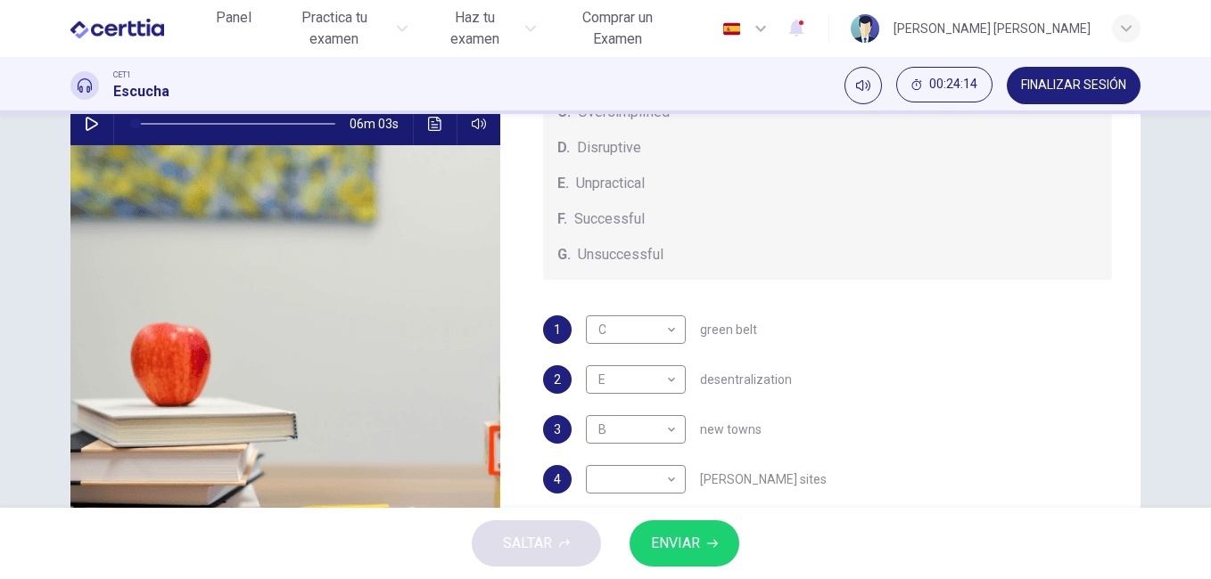
scroll to position [188, 0]
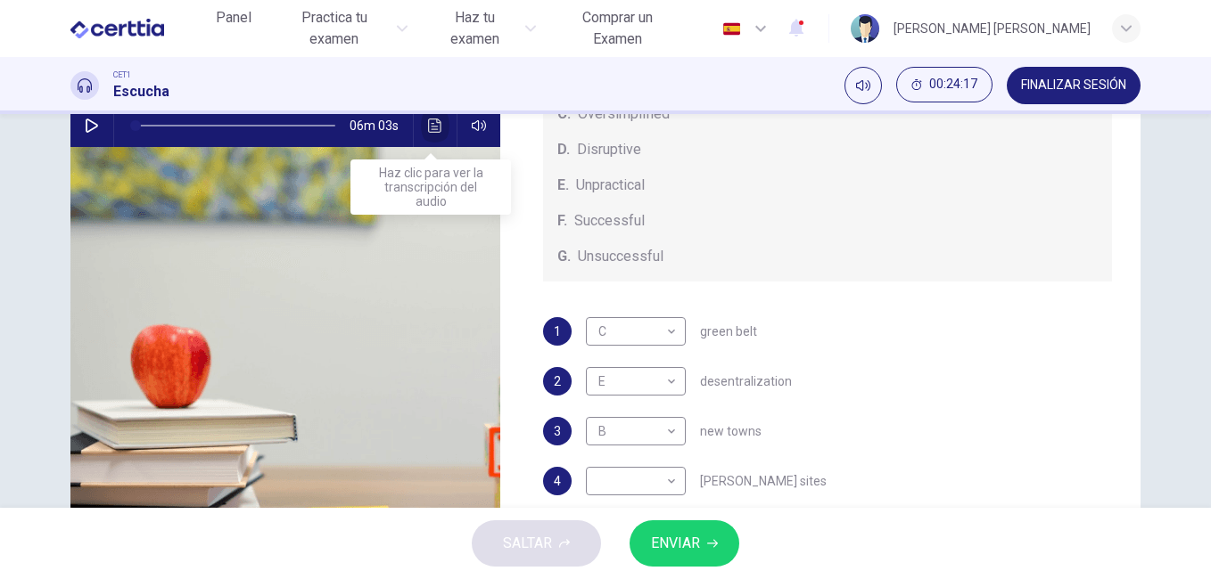
click at [428, 127] on icon "Haz clic para ver la transcripción del audio" at bounding box center [435, 126] width 14 height 14
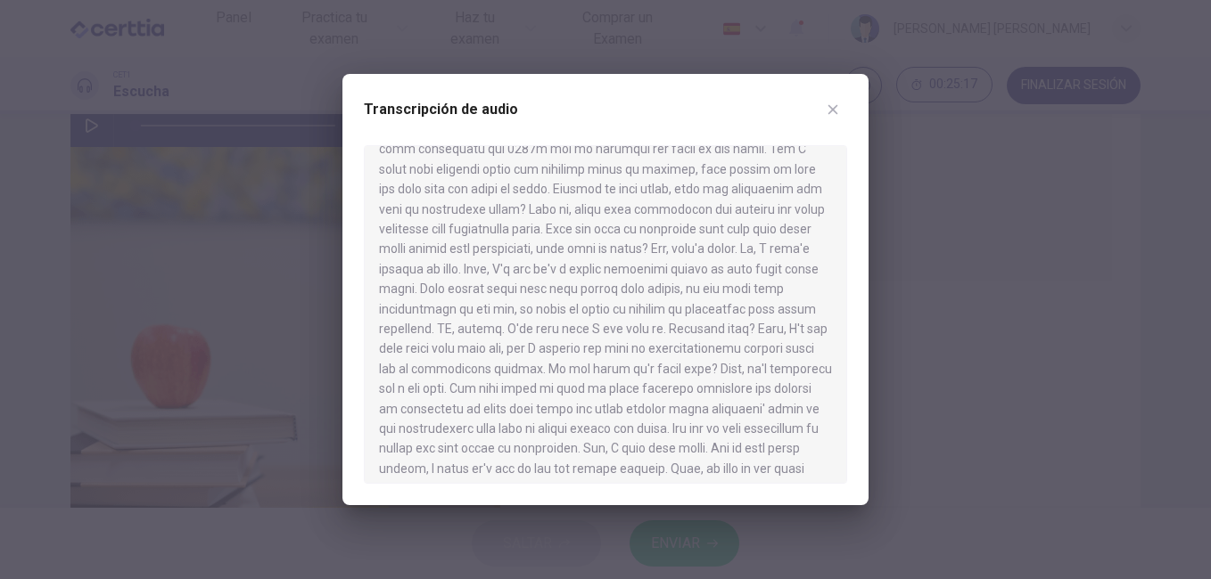
scroll to position [432, 0]
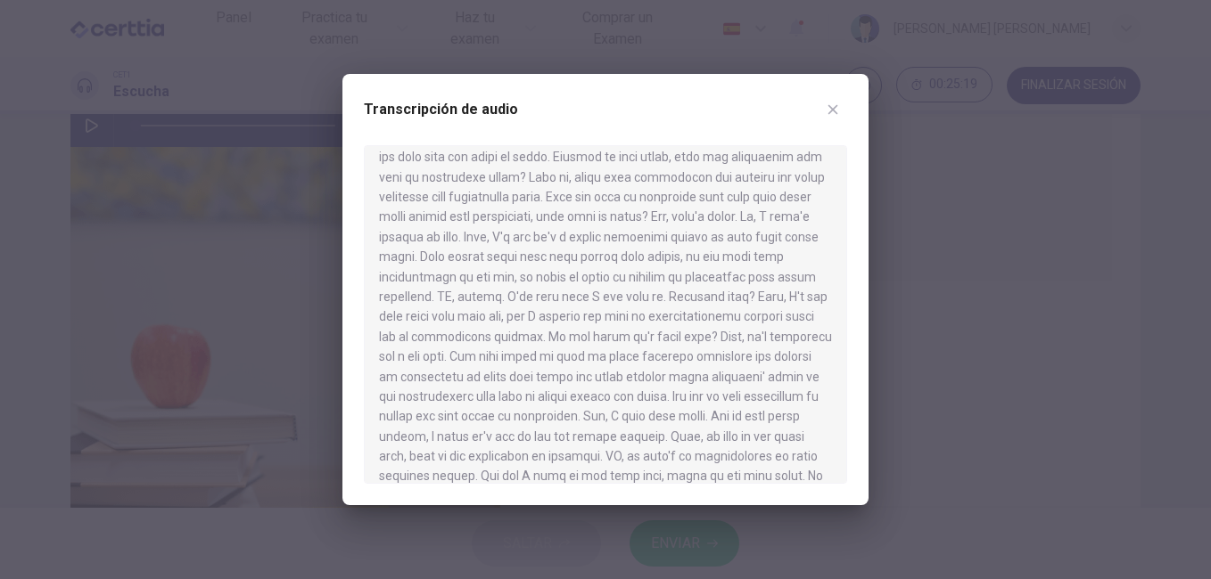
click at [826, 110] on icon "button" at bounding box center [832, 110] width 14 height 14
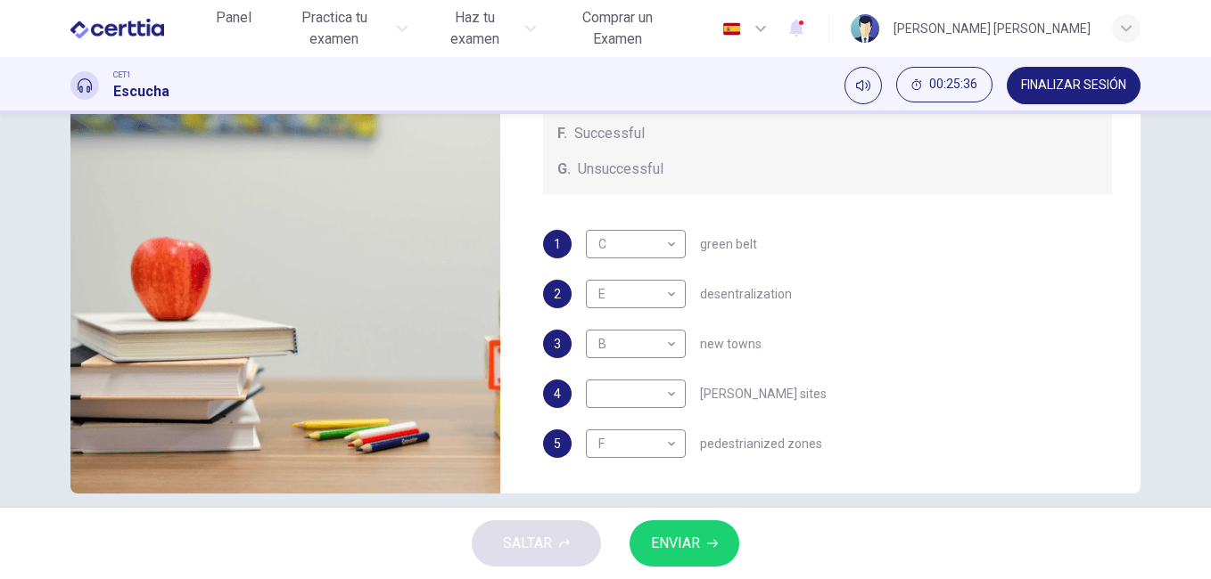
scroll to position [295, 0]
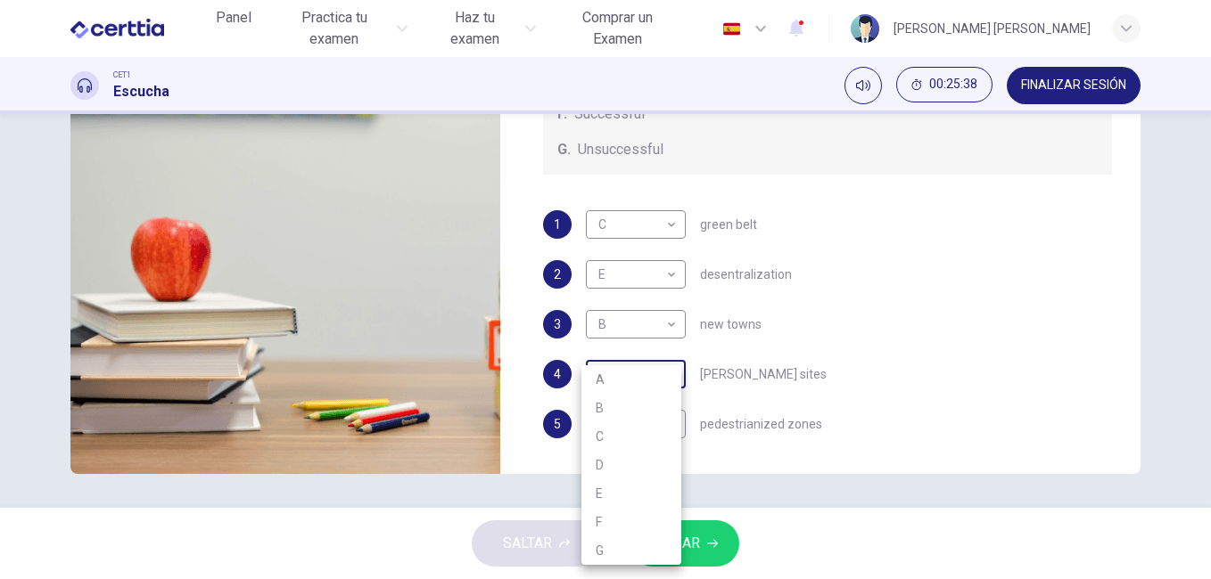
click at [670, 374] on body "Este sitio utiliza cookies, como se explica en nuestra Política de Privacidad .…" at bounding box center [605, 289] width 1211 height 579
click at [623, 549] on li "G" at bounding box center [631, 551] width 100 height 29
type input "*"
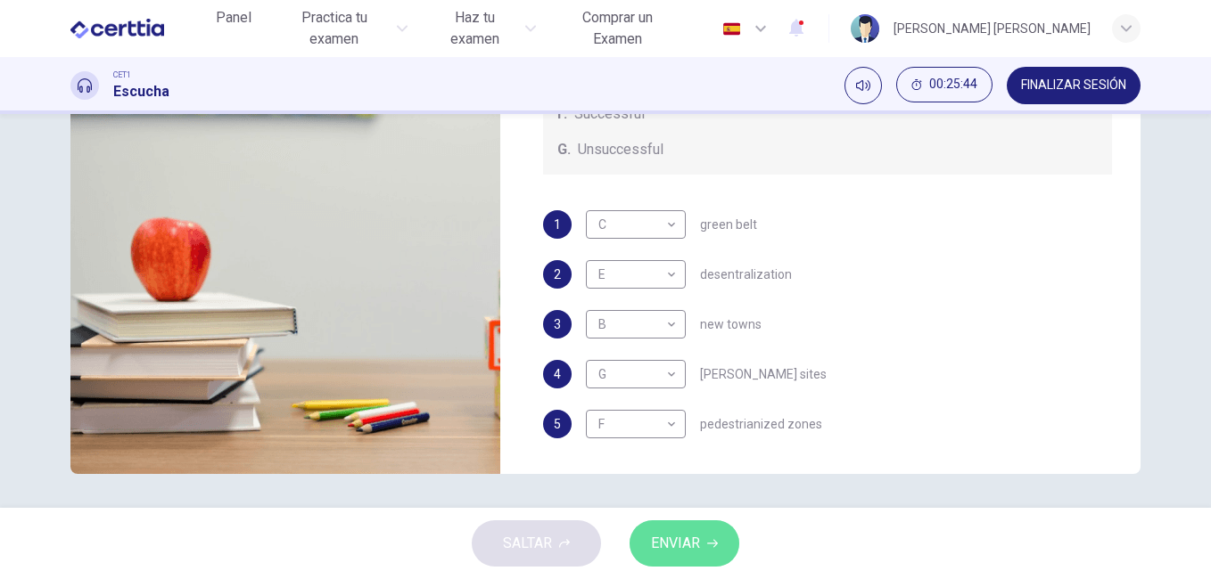
click at [689, 544] on span "ENVIAR" at bounding box center [675, 543] width 49 height 25
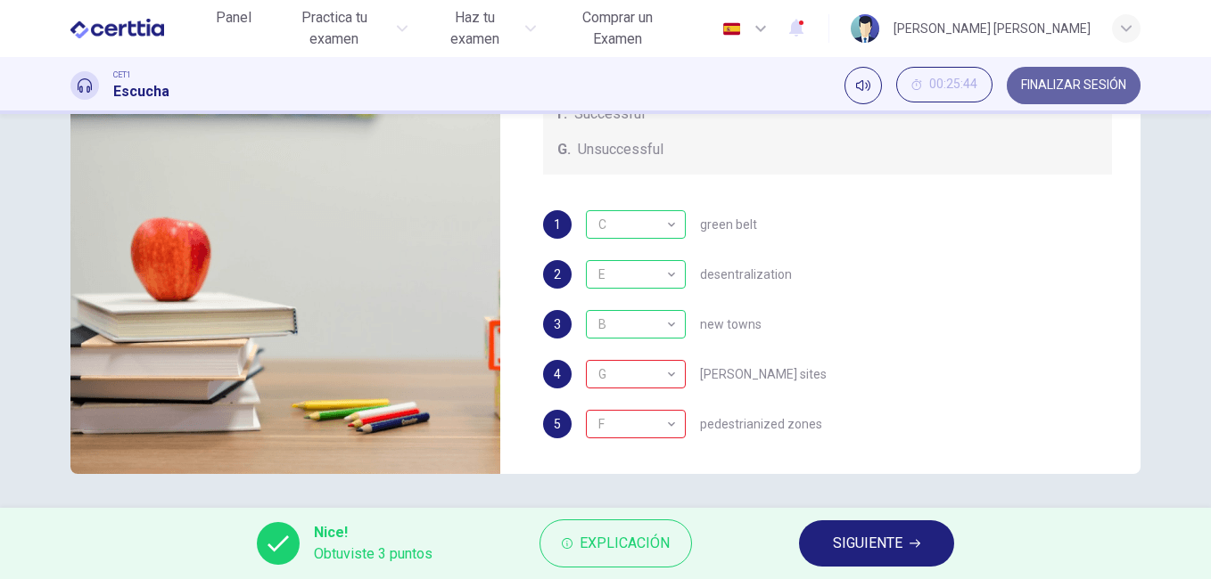
click at [1080, 81] on span "FINALIZAR SESIÓN" at bounding box center [1073, 85] width 105 height 14
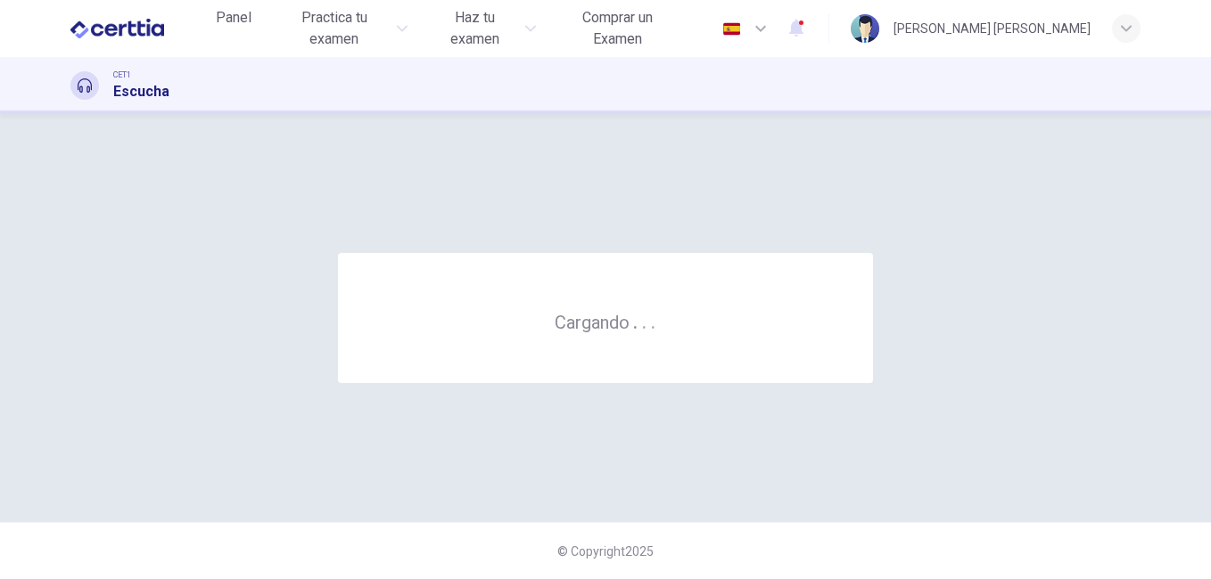
scroll to position [0, 0]
